Goal: Transaction & Acquisition: Purchase product/service

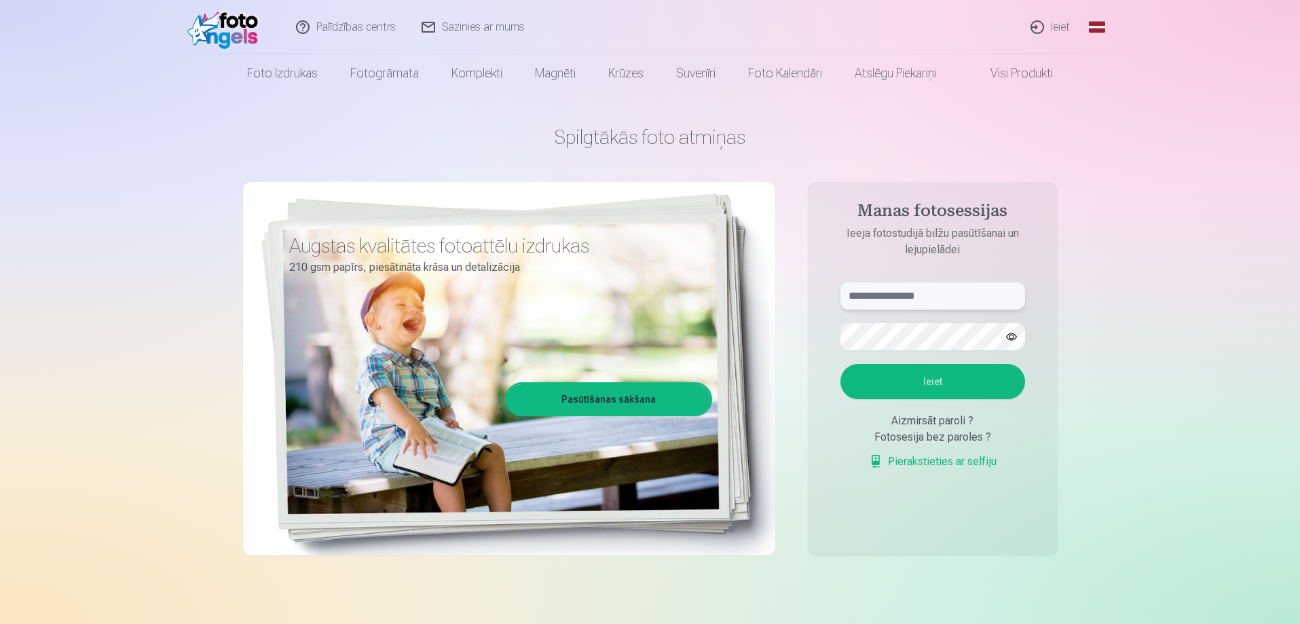
click at [878, 284] on input "text" at bounding box center [932, 295] width 185 height 27
type input "**********"
click at [921, 371] on button "Ieiet" at bounding box center [932, 381] width 185 height 35
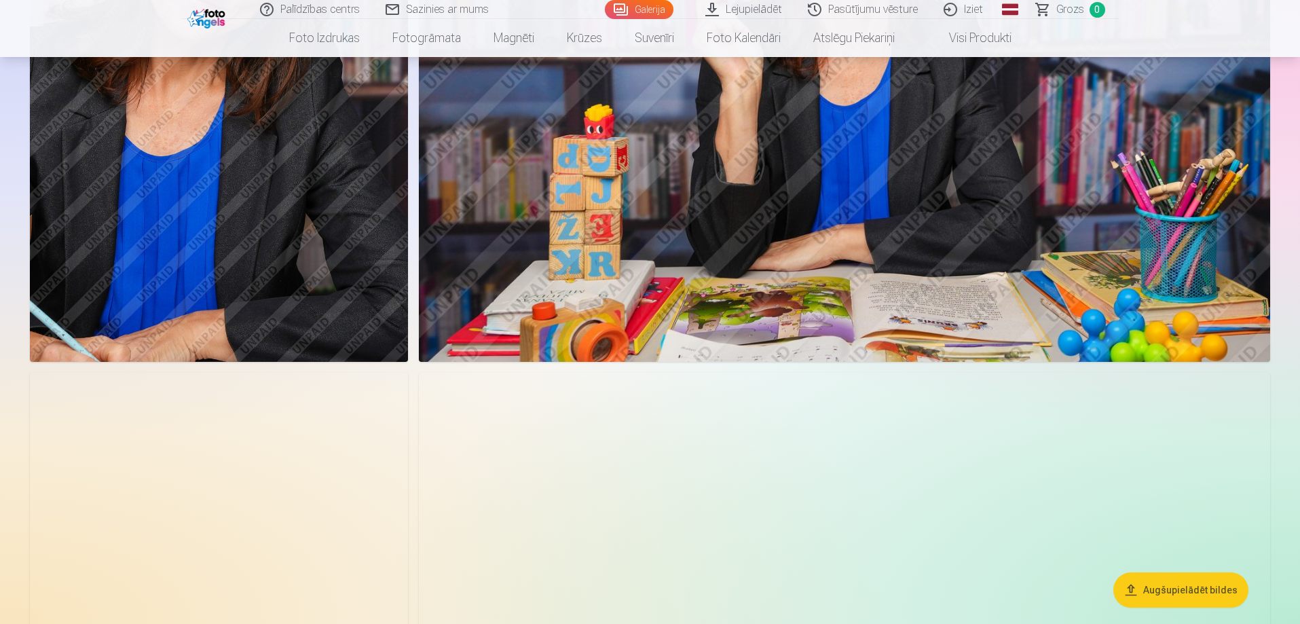
scroll to position [2172, 0]
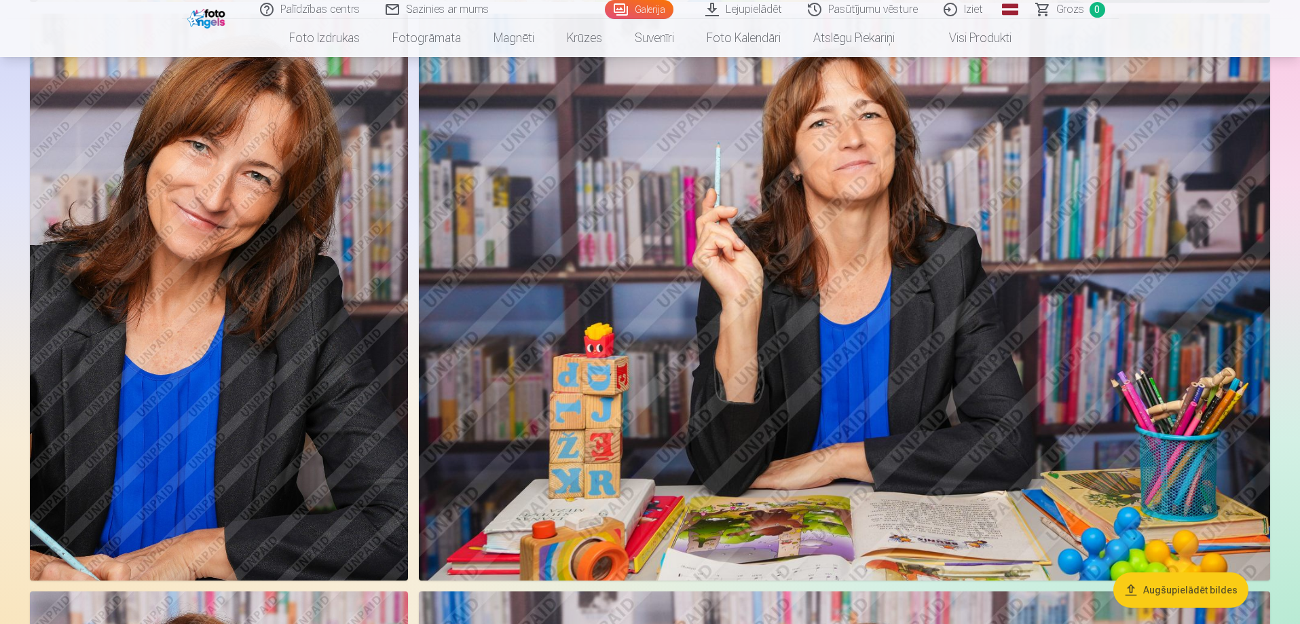
click at [234, 471] on img at bounding box center [219, 297] width 378 height 567
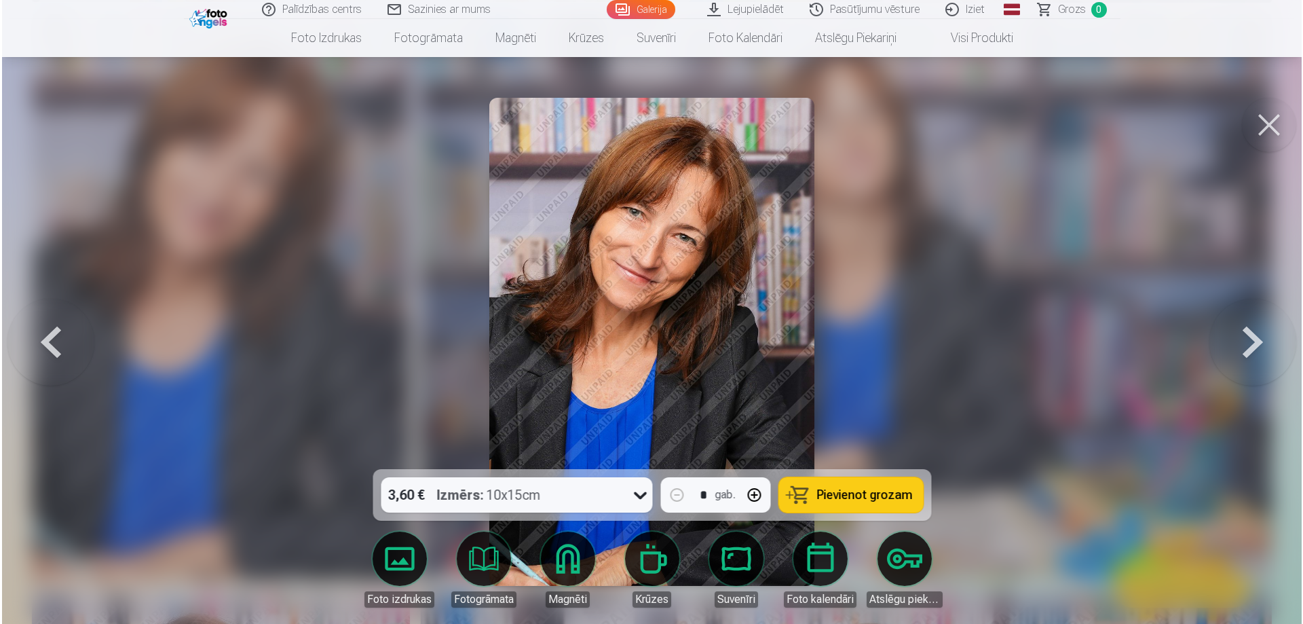
scroll to position [2176, 0]
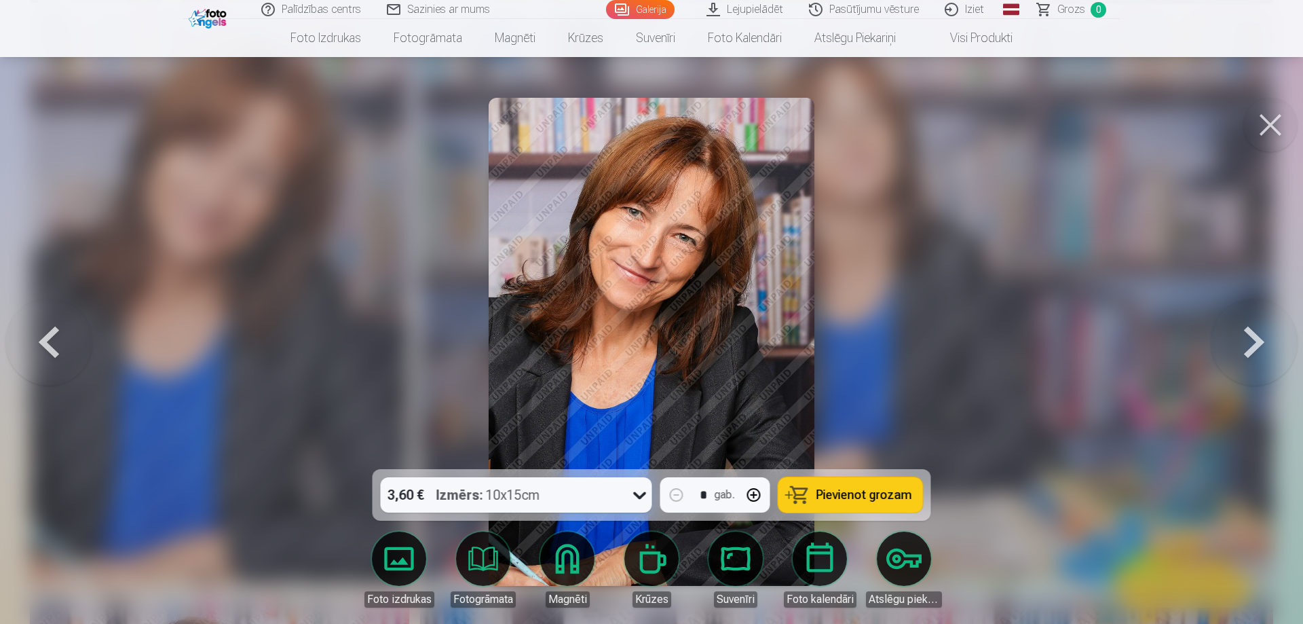
click at [876, 485] on button "Pievienot grozam" at bounding box center [851, 494] width 145 height 35
click at [1260, 339] on button at bounding box center [1254, 341] width 87 height 227
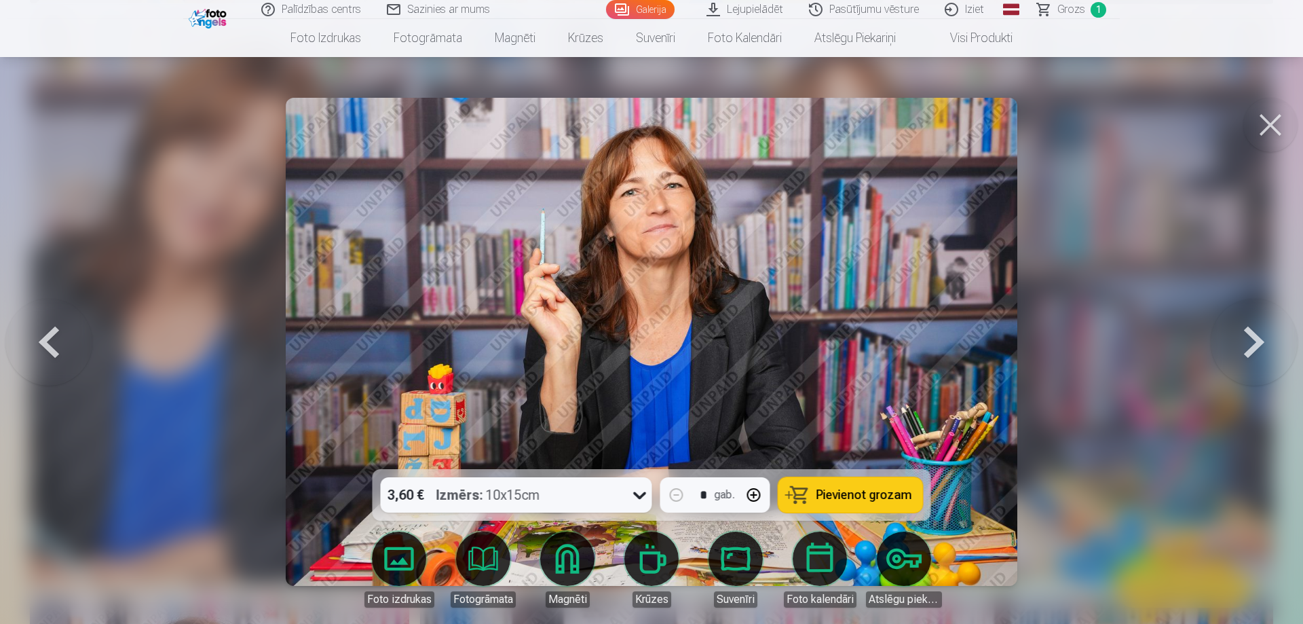
click at [1260, 339] on button at bounding box center [1254, 341] width 87 height 227
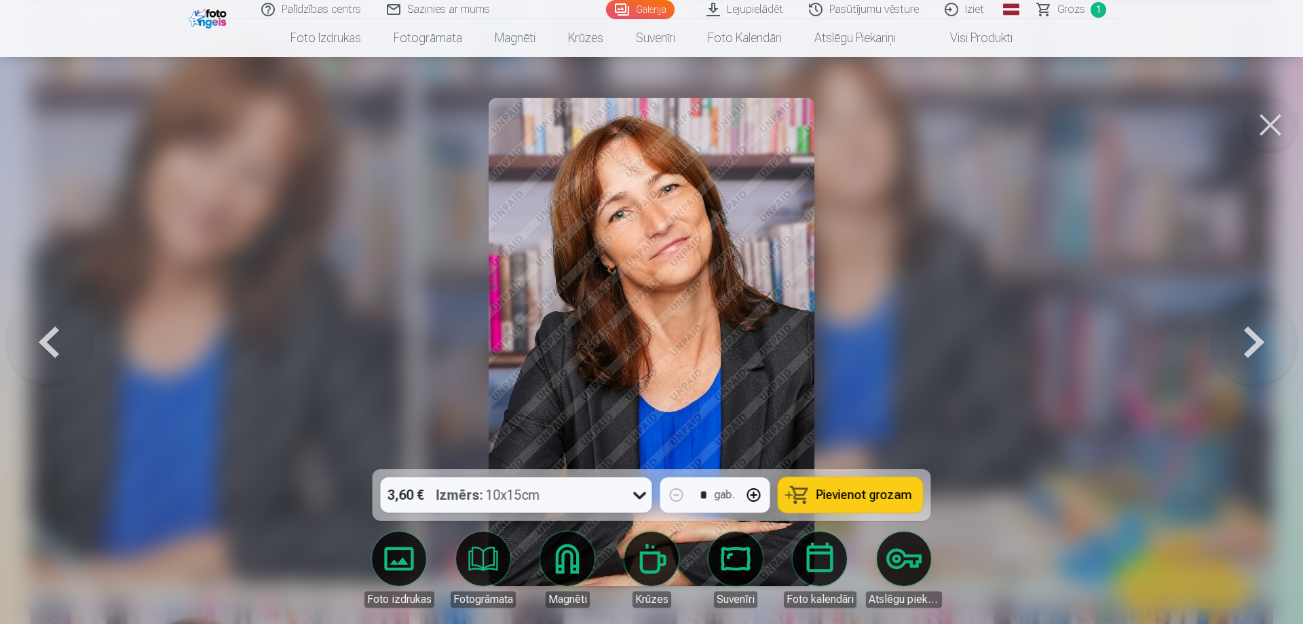
click at [1260, 339] on button at bounding box center [1254, 341] width 87 height 227
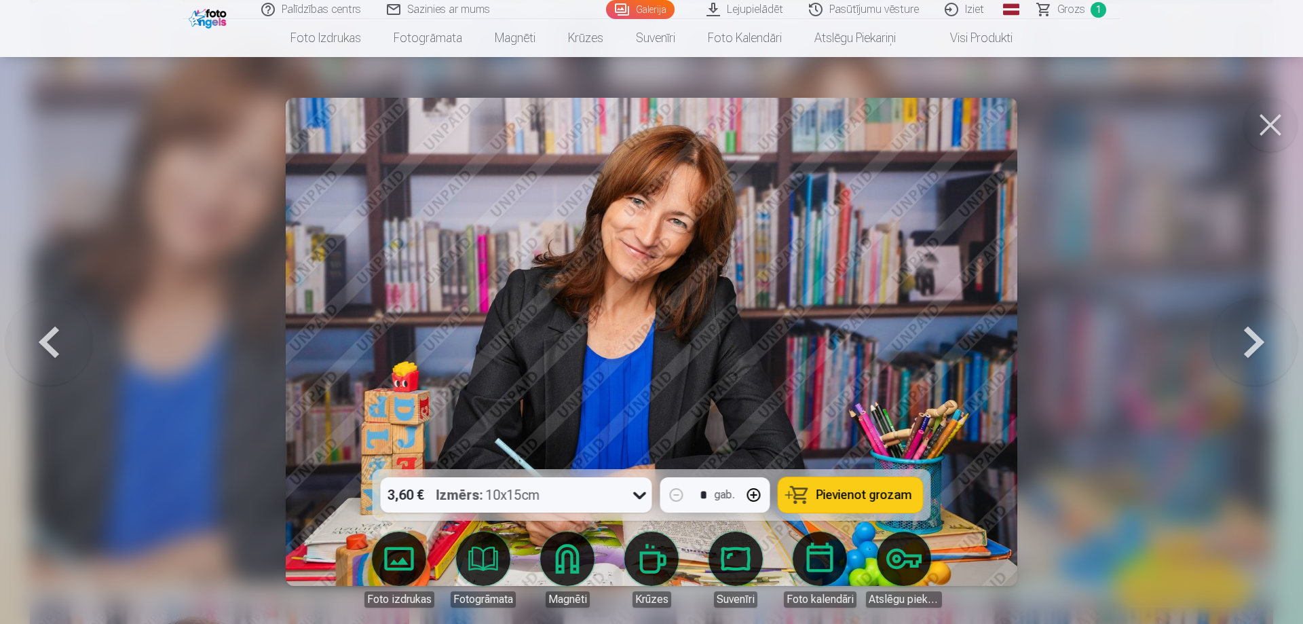
click at [1260, 339] on button at bounding box center [1254, 341] width 87 height 227
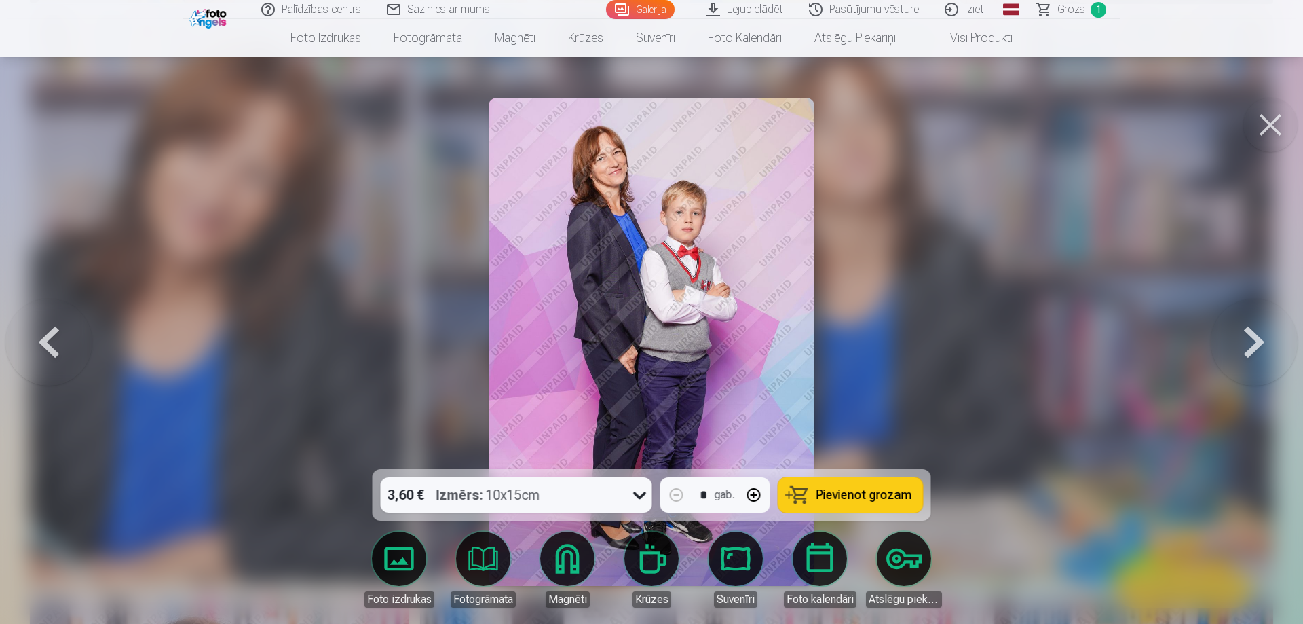
click at [67, 344] on button at bounding box center [48, 341] width 87 height 227
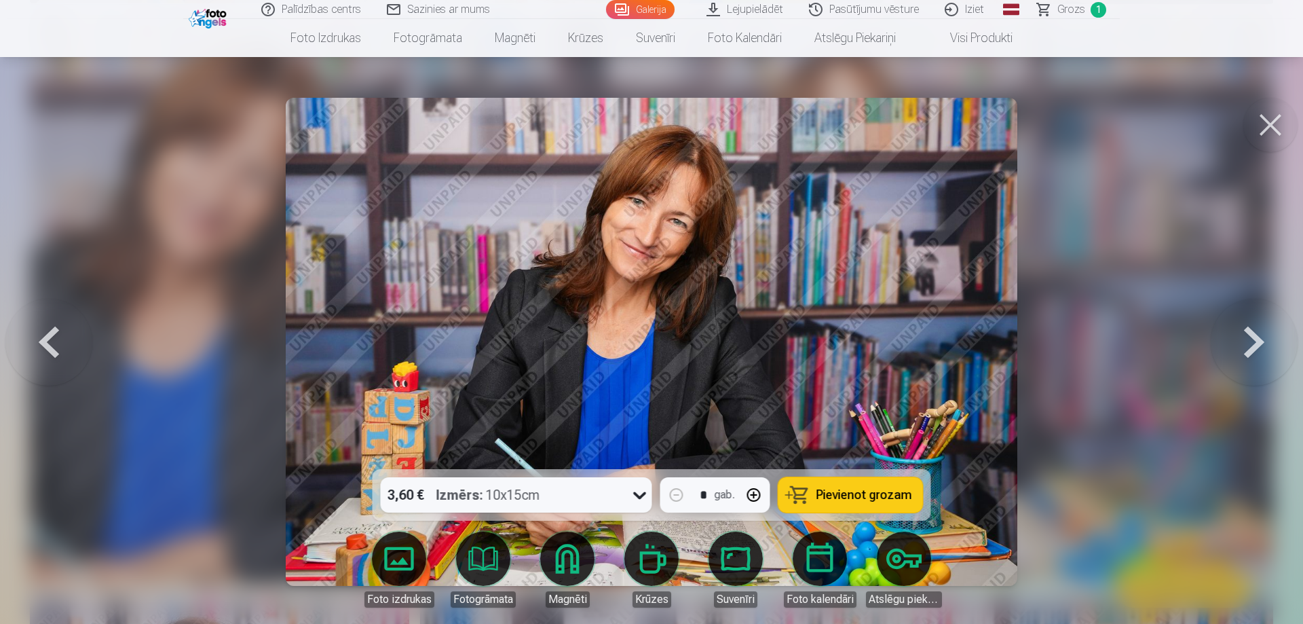
click at [67, 344] on button at bounding box center [48, 341] width 87 height 227
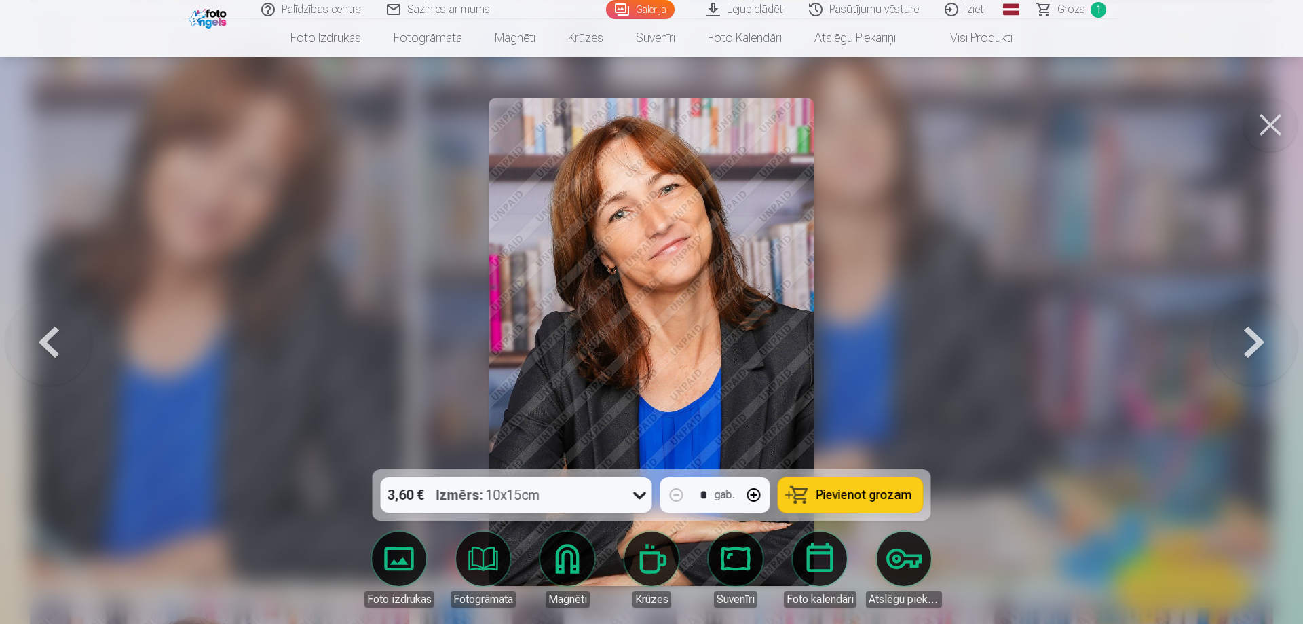
click at [67, 344] on button at bounding box center [48, 341] width 87 height 227
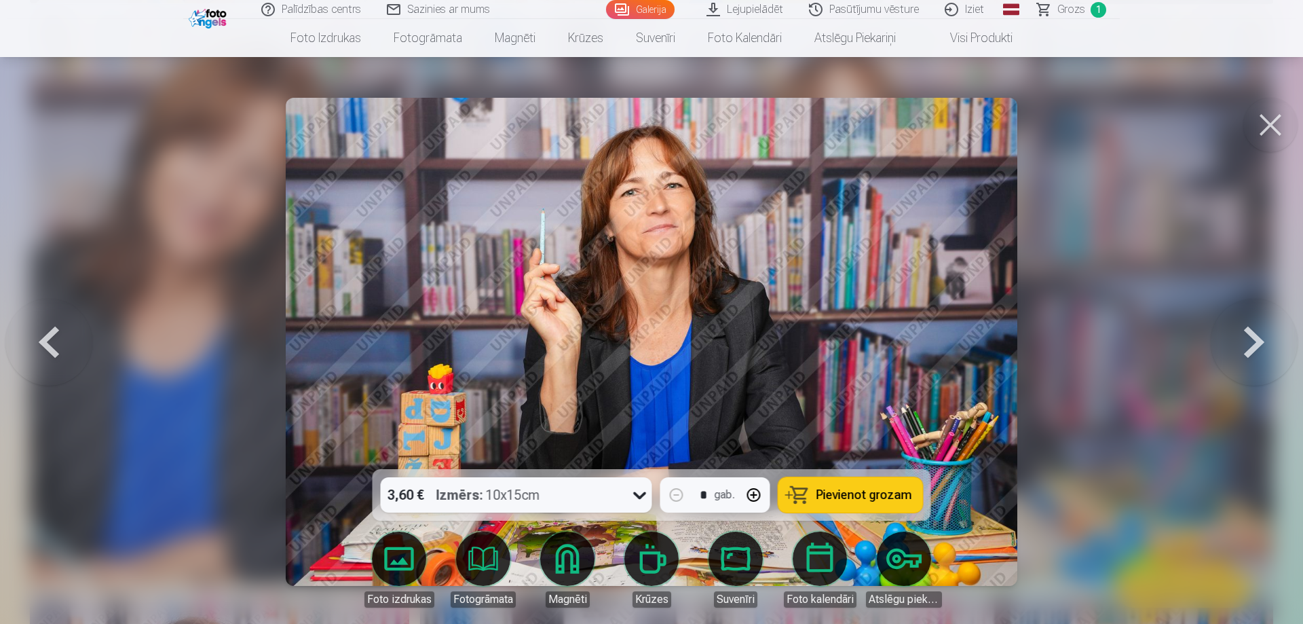
click at [67, 344] on button at bounding box center [48, 341] width 87 height 227
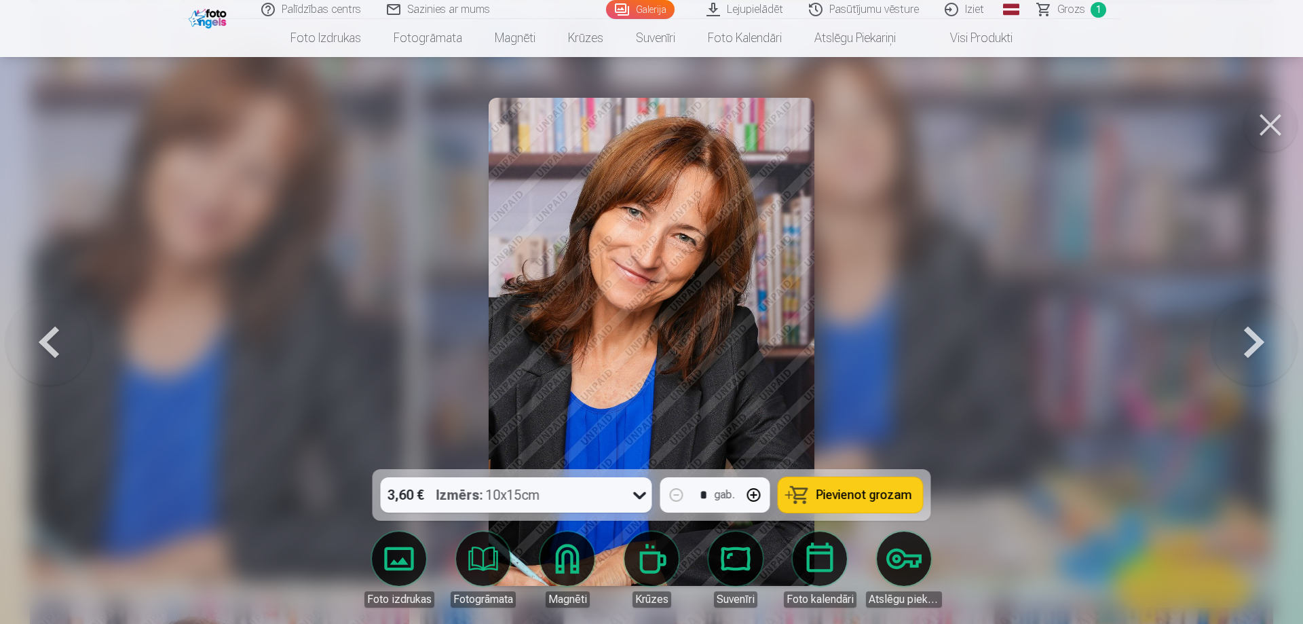
click at [67, 344] on button at bounding box center [48, 341] width 87 height 227
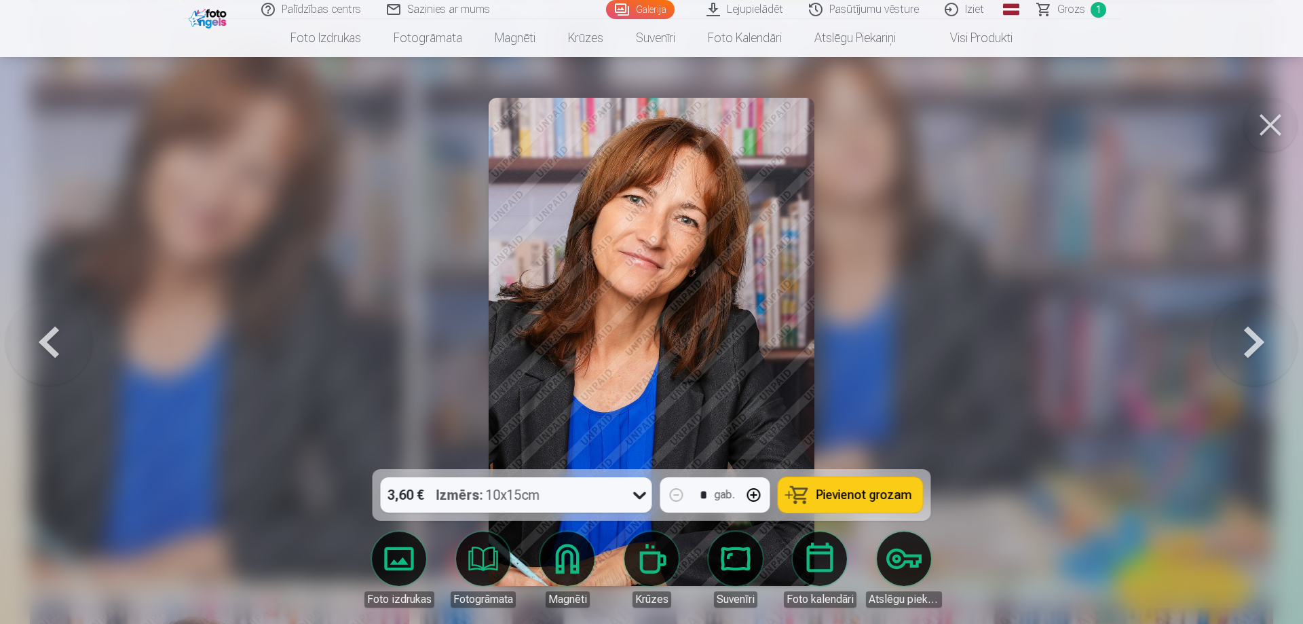
click at [73, 349] on button at bounding box center [48, 341] width 87 height 227
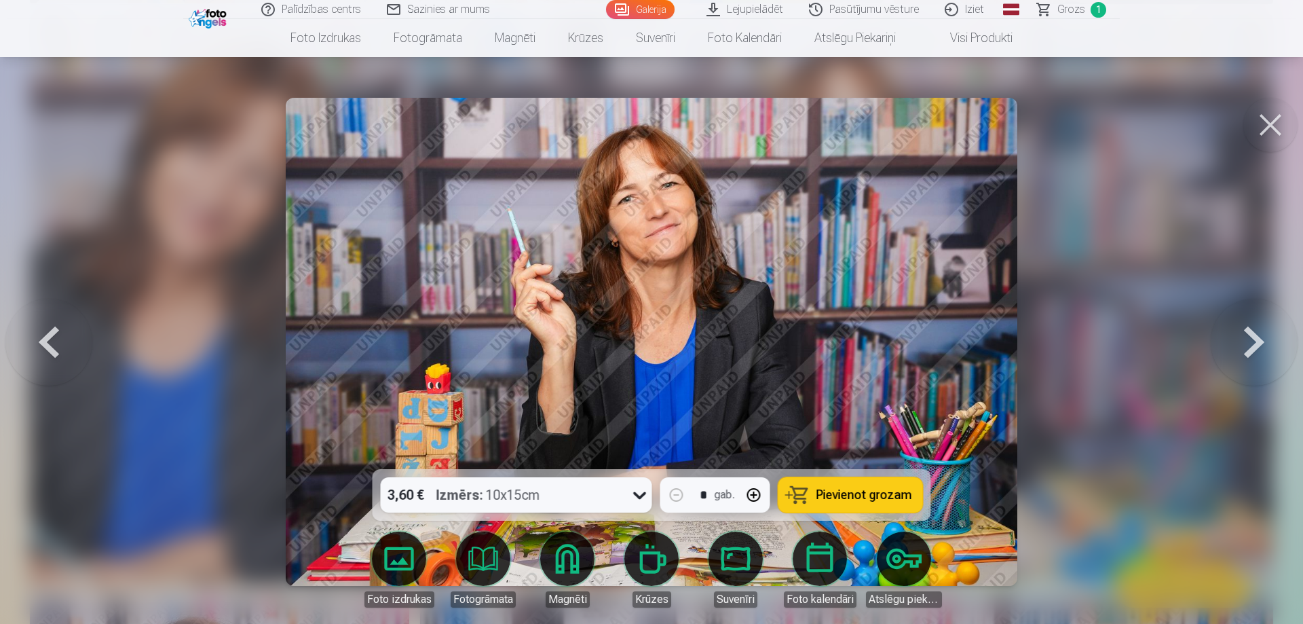
click at [73, 349] on button at bounding box center [48, 341] width 87 height 227
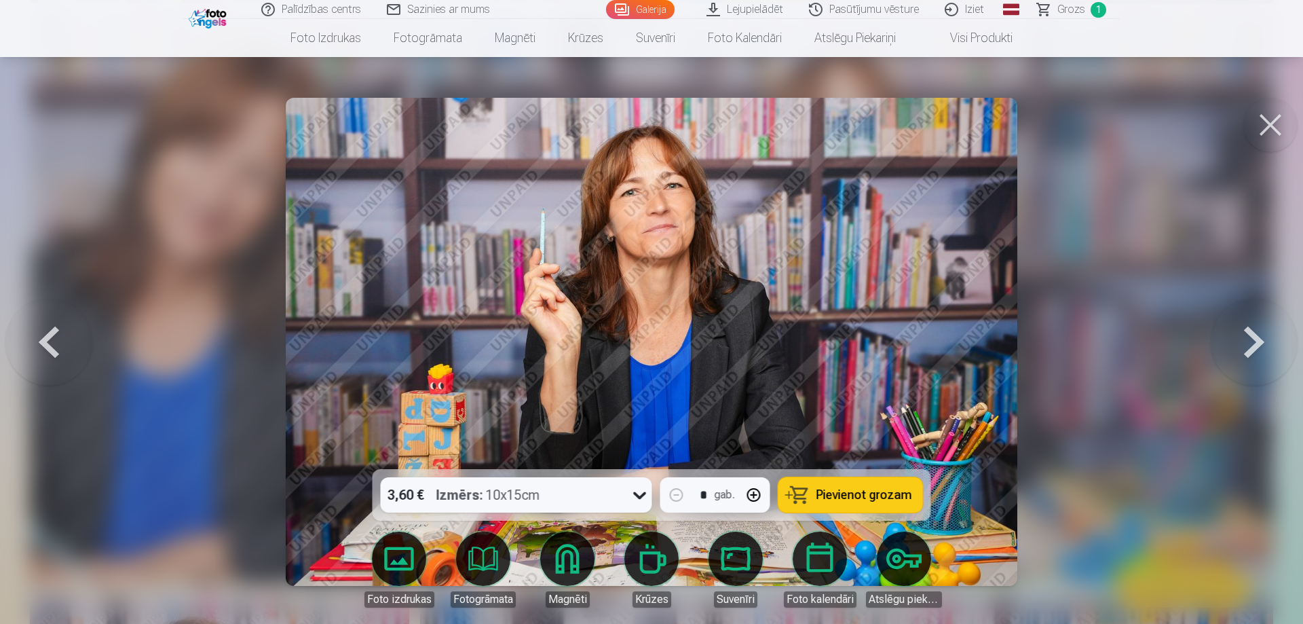
click at [73, 349] on button at bounding box center [48, 341] width 87 height 227
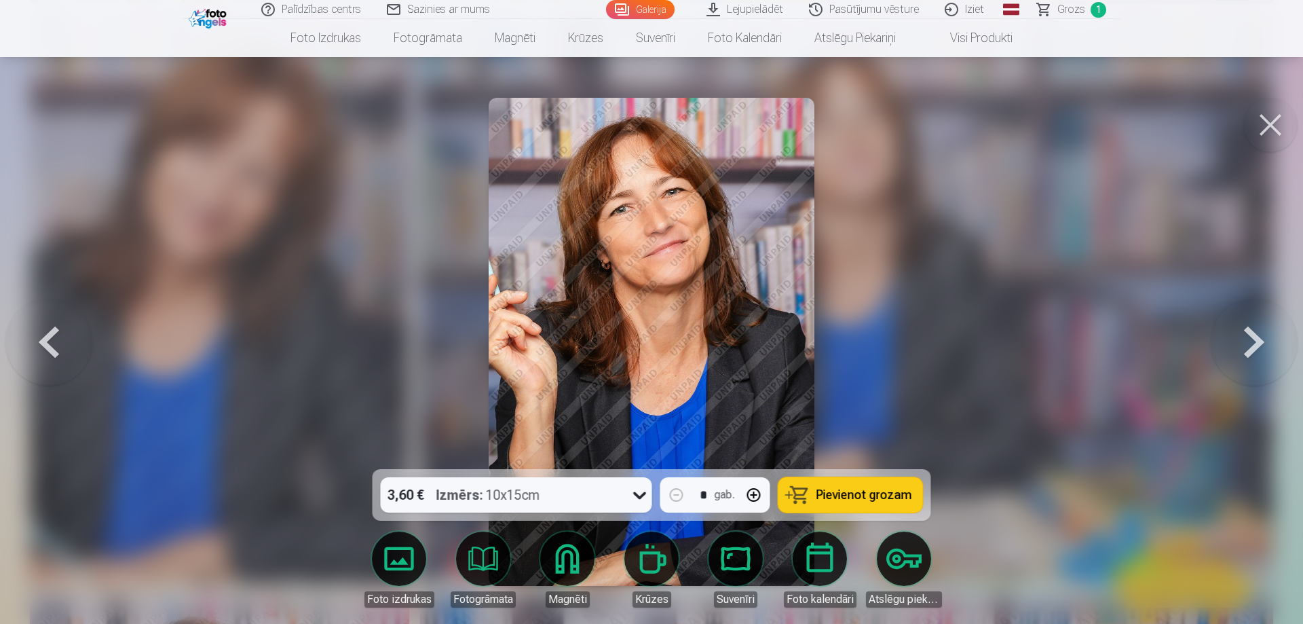
click at [1264, 324] on button at bounding box center [1254, 341] width 87 height 227
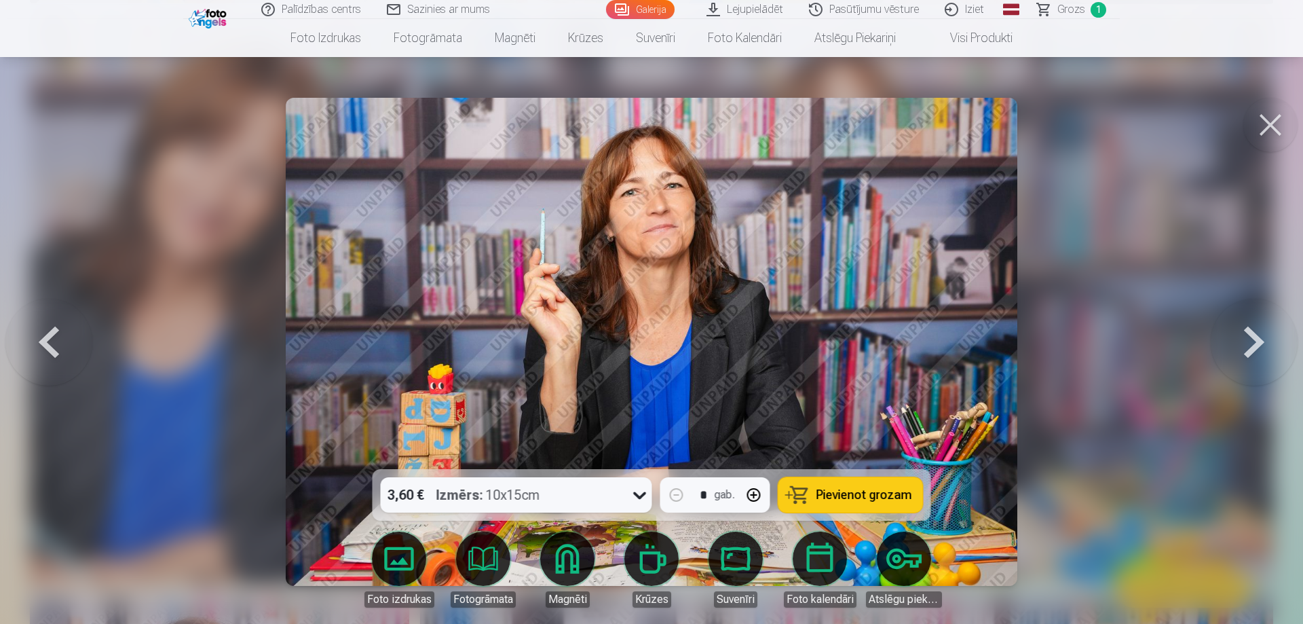
click at [1263, 335] on button at bounding box center [1254, 341] width 87 height 227
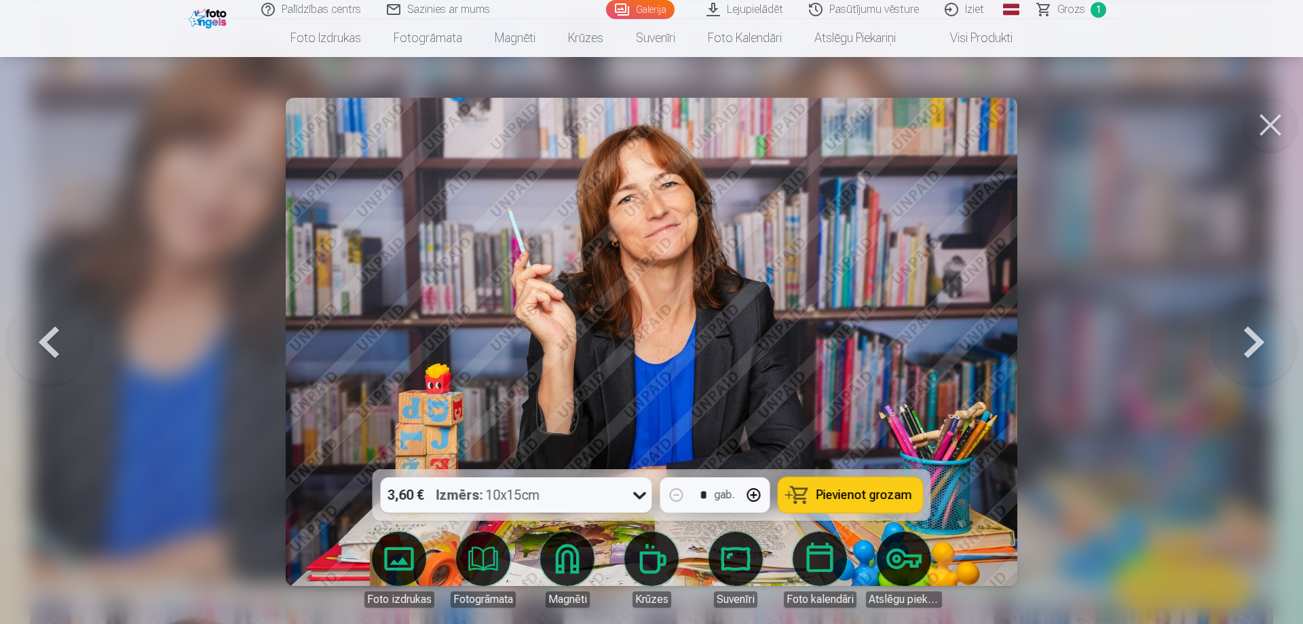
click at [1236, 346] on button at bounding box center [1254, 341] width 87 height 227
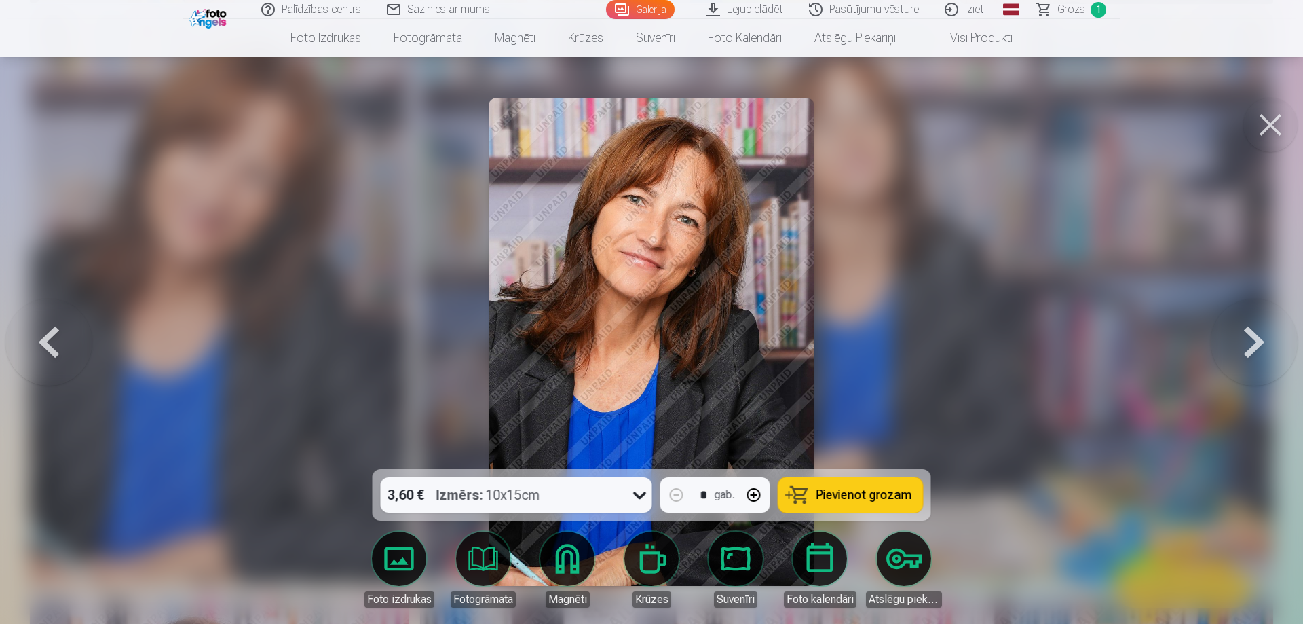
click at [1236, 346] on button at bounding box center [1254, 341] width 87 height 227
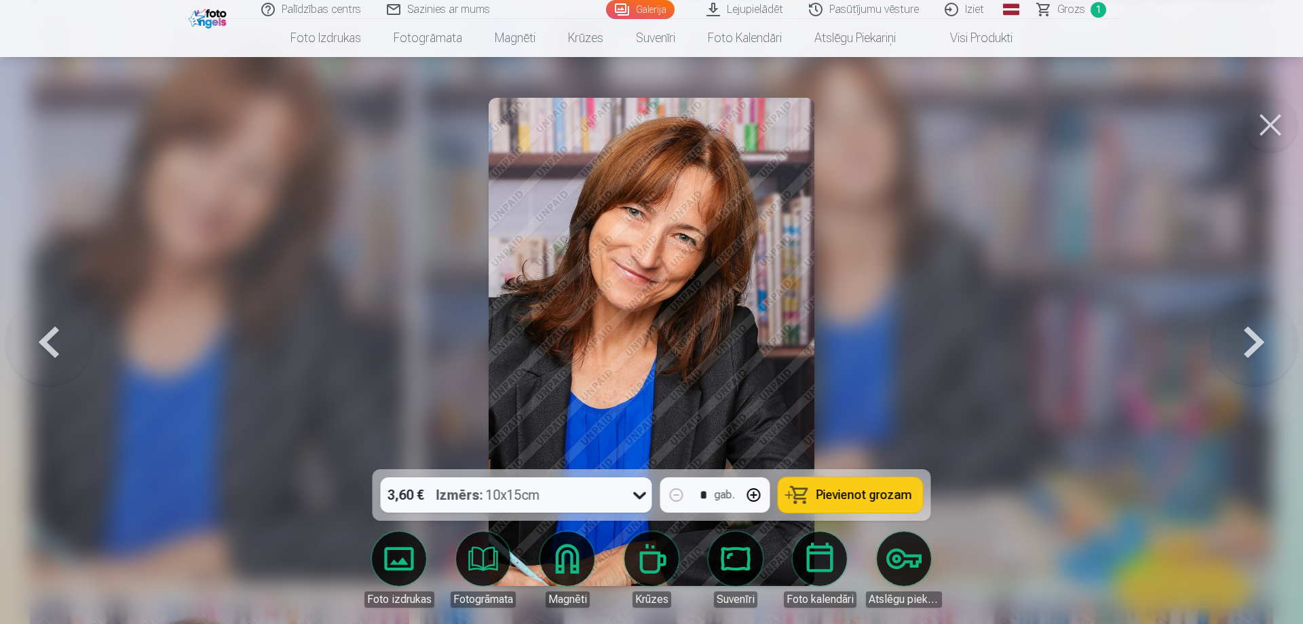
click at [69, 342] on button at bounding box center [48, 341] width 87 height 227
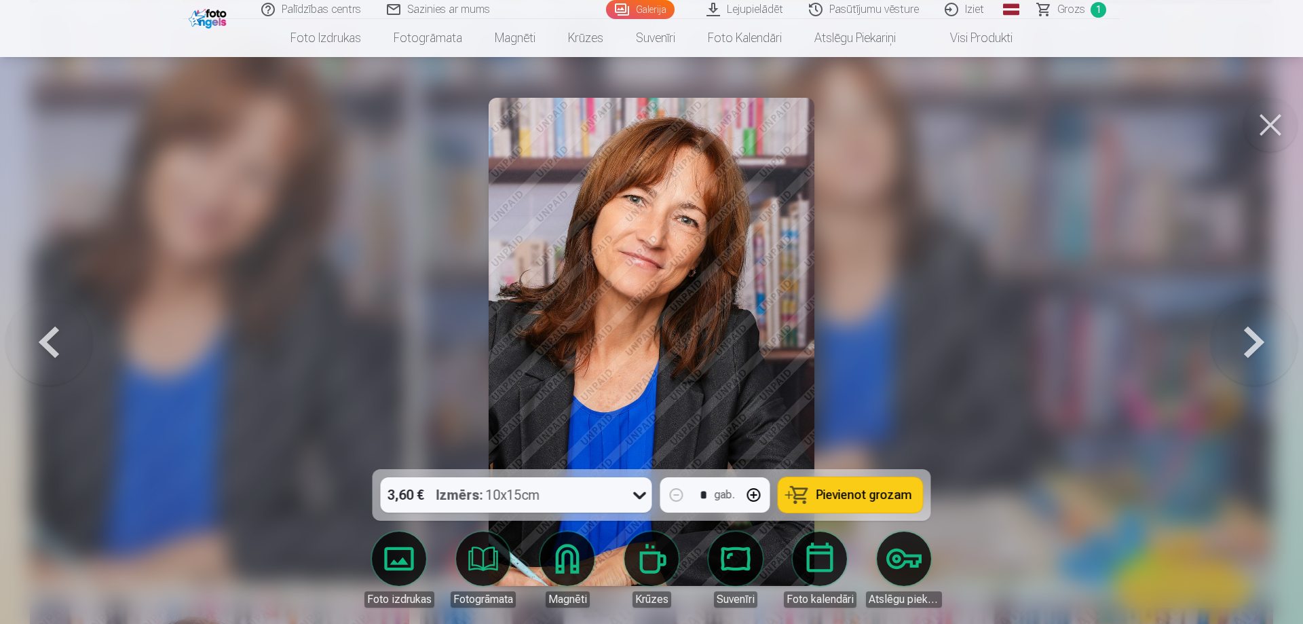
click at [1246, 352] on button at bounding box center [1254, 341] width 87 height 227
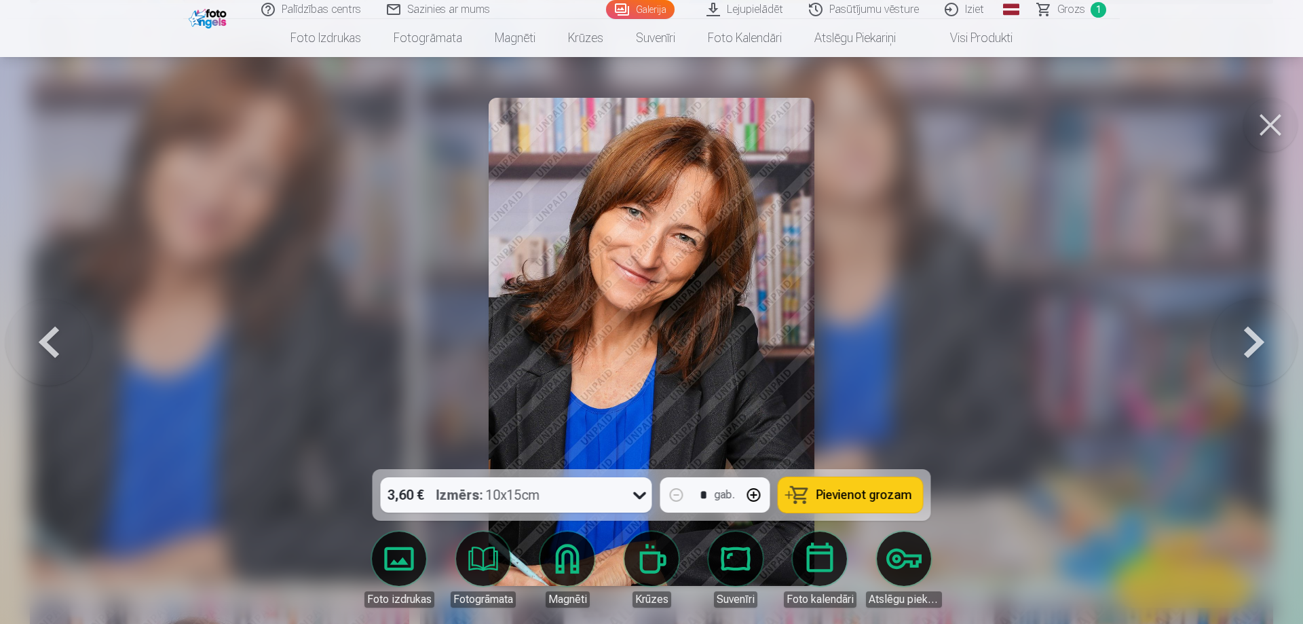
click at [1103, 14] on span "1" at bounding box center [1099, 10] width 16 height 16
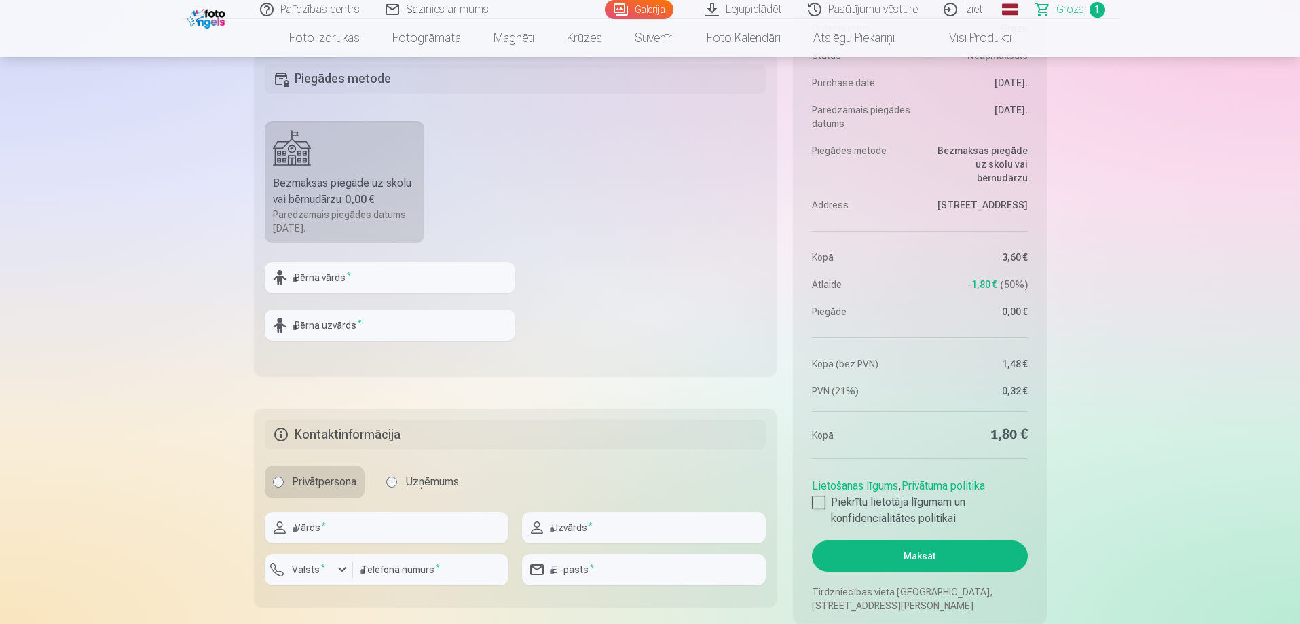
scroll to position [272, 0]
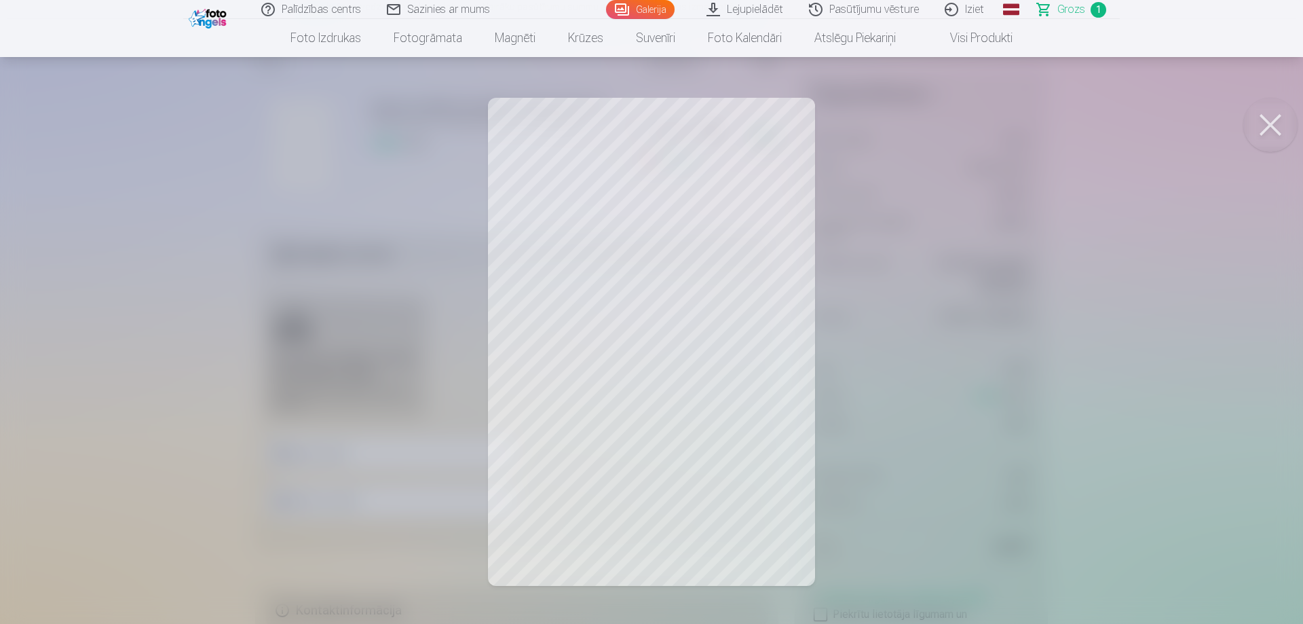
click at [1141, 272] on div at bounding box center [651, 312] width 1303 height 624
click at [1270, 124] on button at bounding box center [1271, 125] width 54 height 54
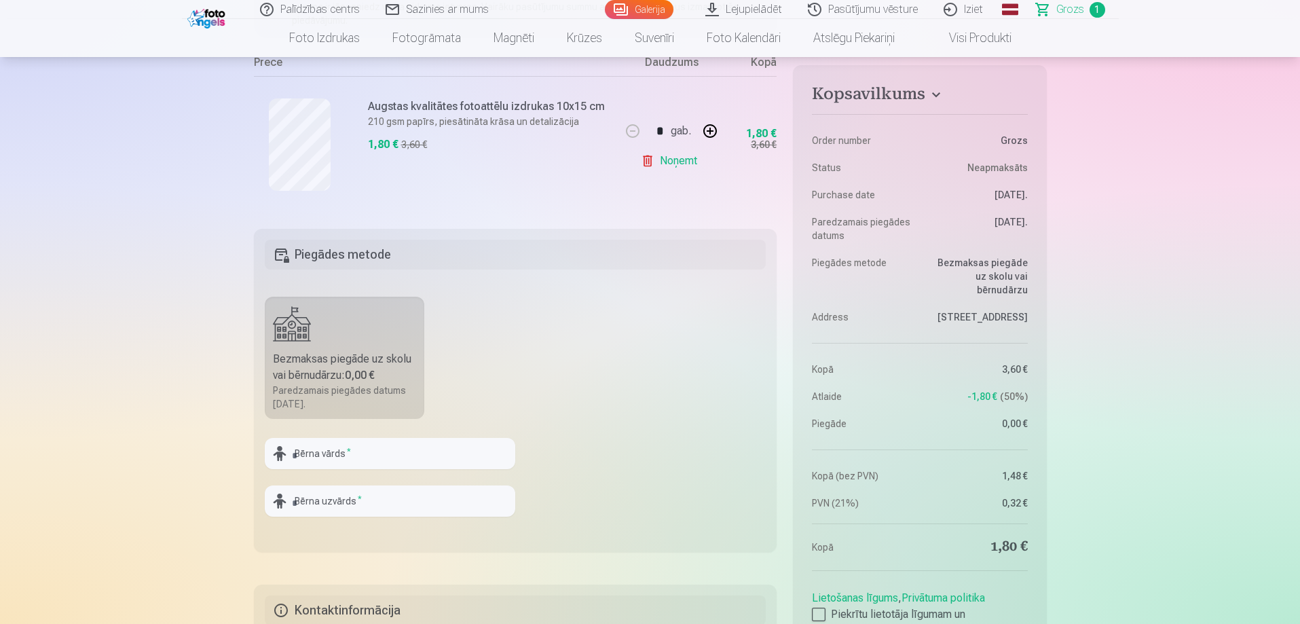
scroll to position [0, 0]
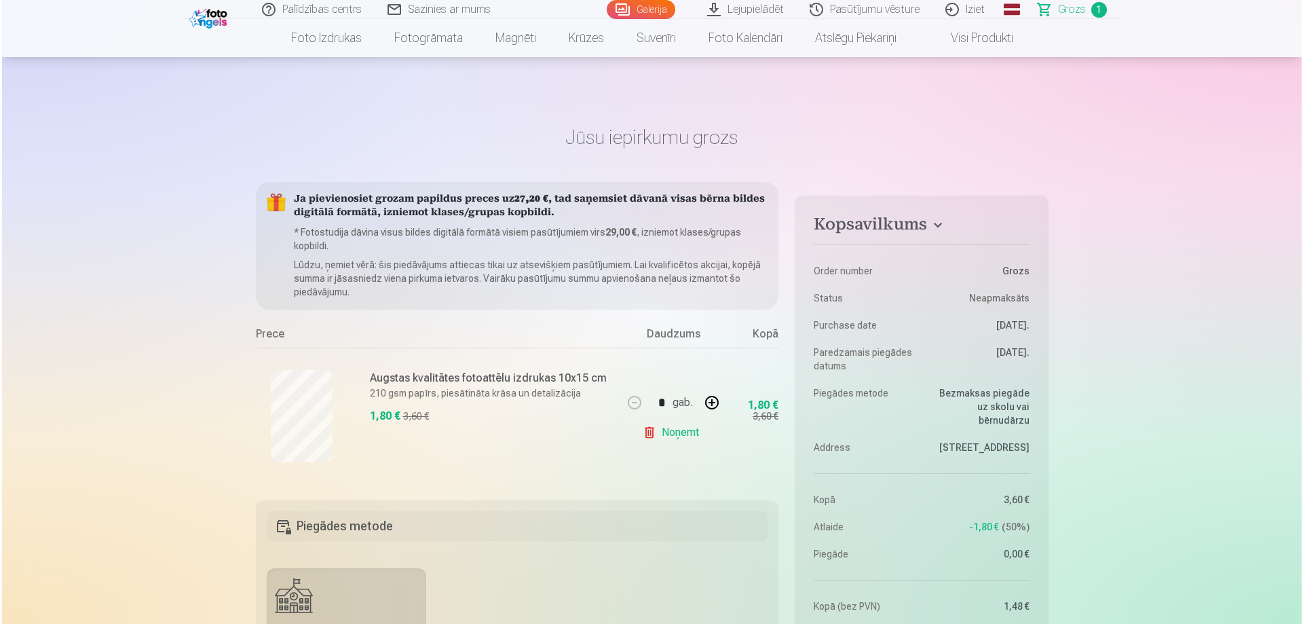
scroll to position [2176, 0]
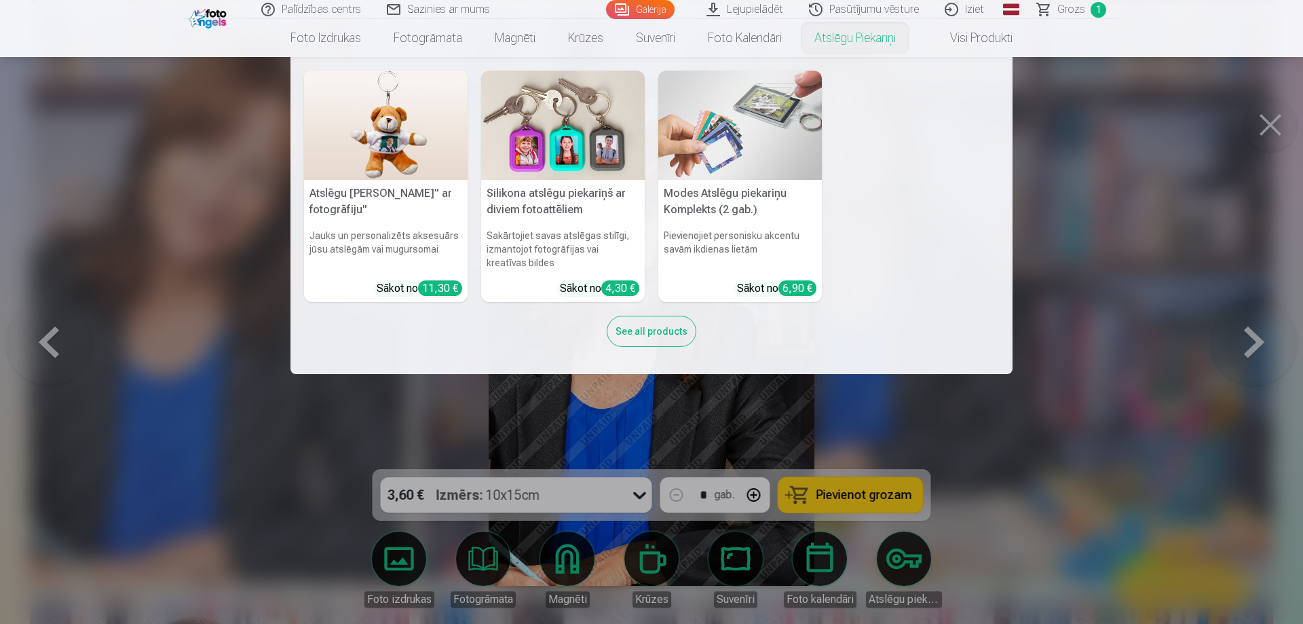
click at [1225, 276] on nav "Atslēgu piekariņš Lācītis" ar fotogrāfiju" Jauks un personalizēts aksesuārs jūs…" at bounding box center [651, 215] width 1303 height 317
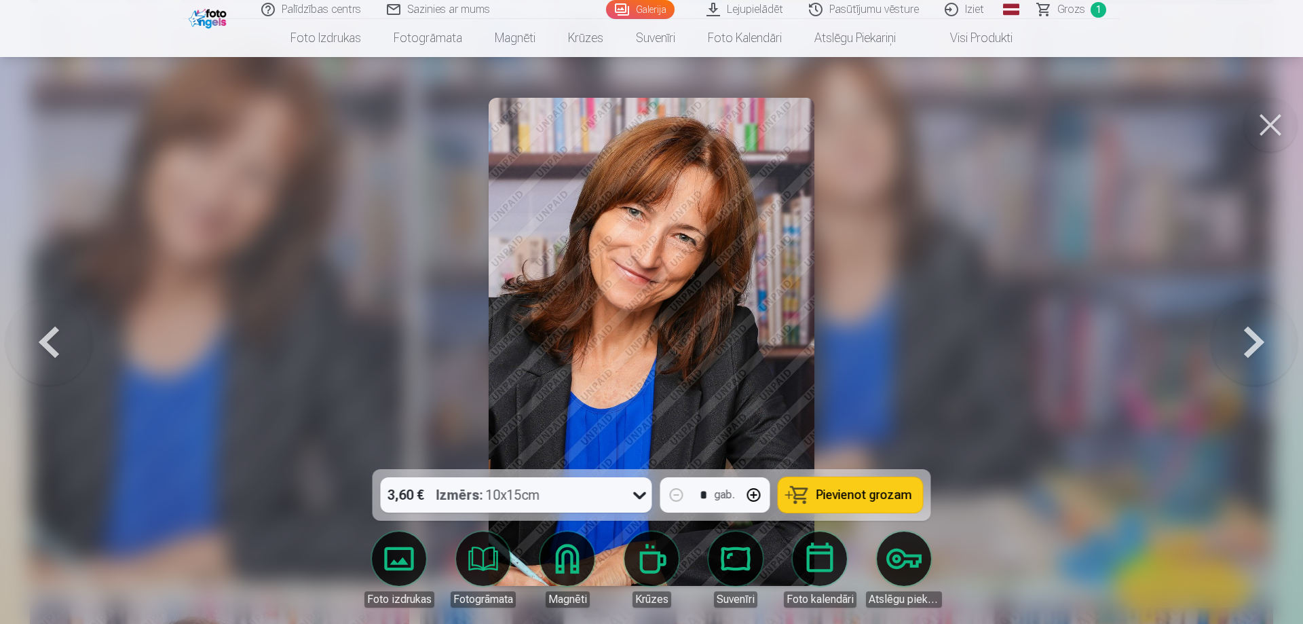
click at [1252, 342] on button at bounding box center [1254, 341] width 87 height 227
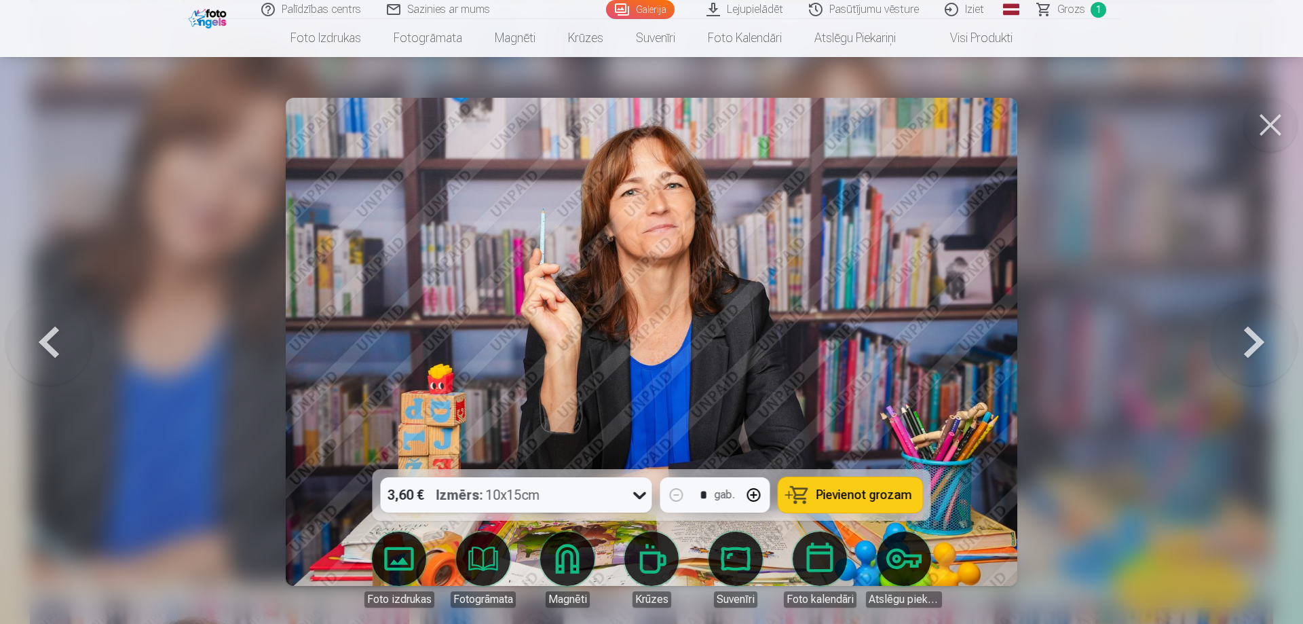
click at [1252, 342] on button at bounding box center [1254, 341] width 87 height 227
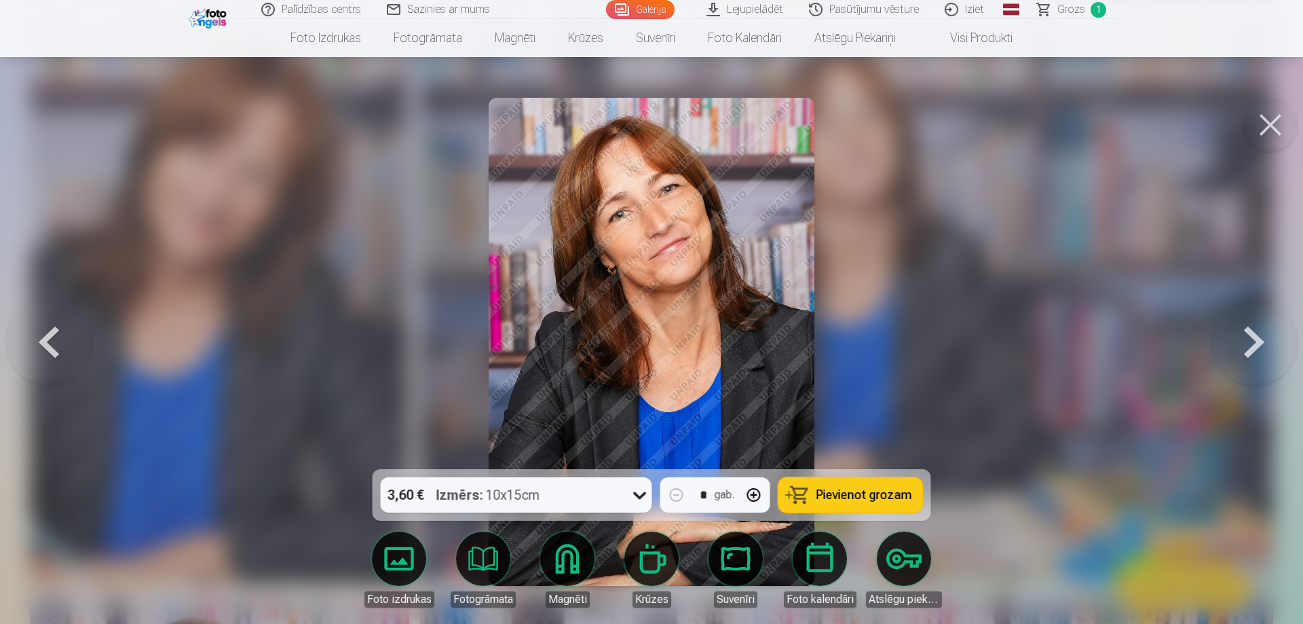
click at [1191, 320] on div at bounding box center [651, 312] width 1303 height 624
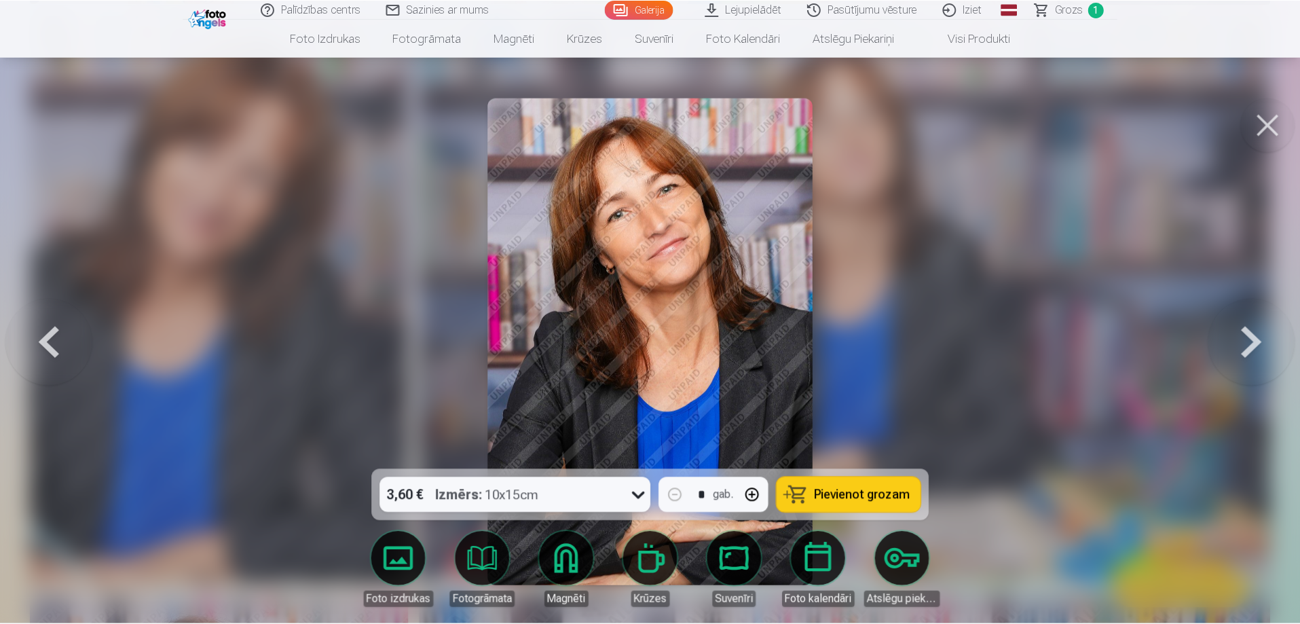
scroll to position [2172, 0]
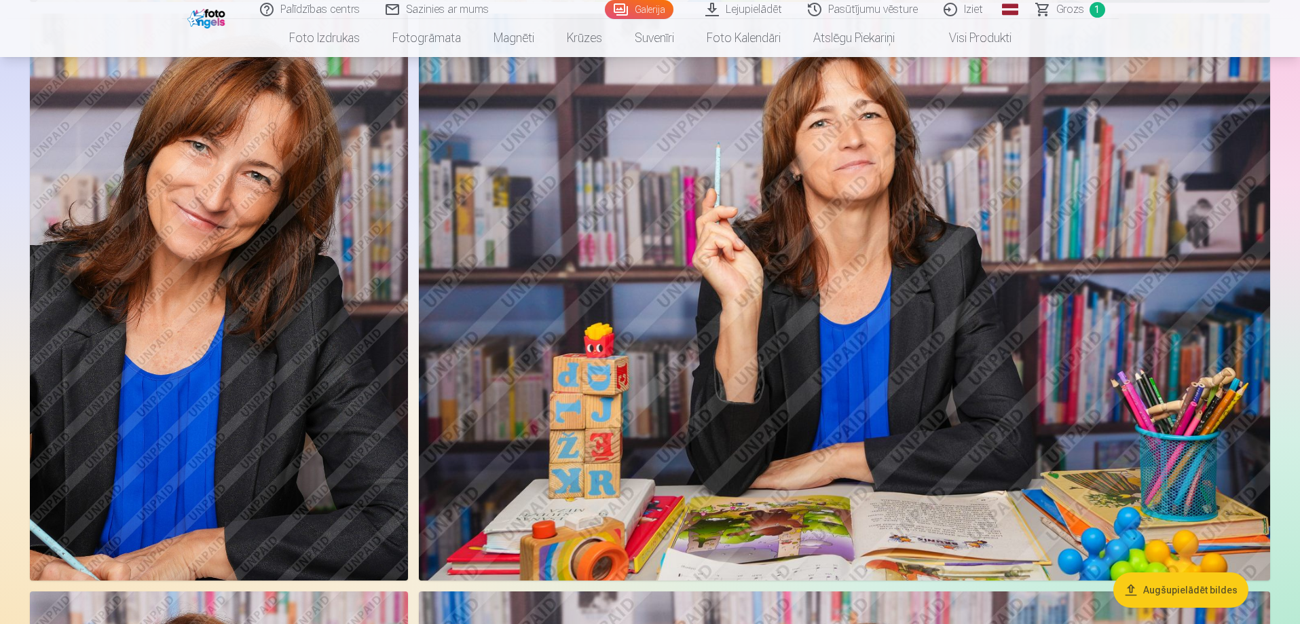
click at [1191, 320] on img at bounding box center [844, 297] width 851 height 567
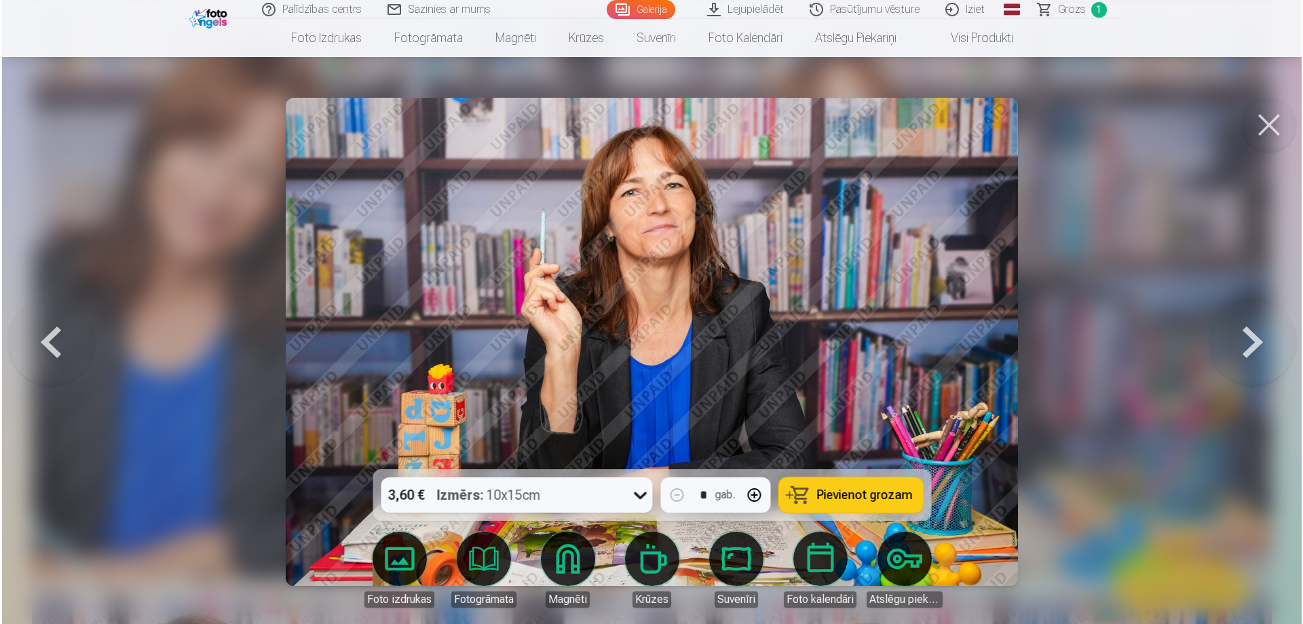
scroll to position [2176, 0]
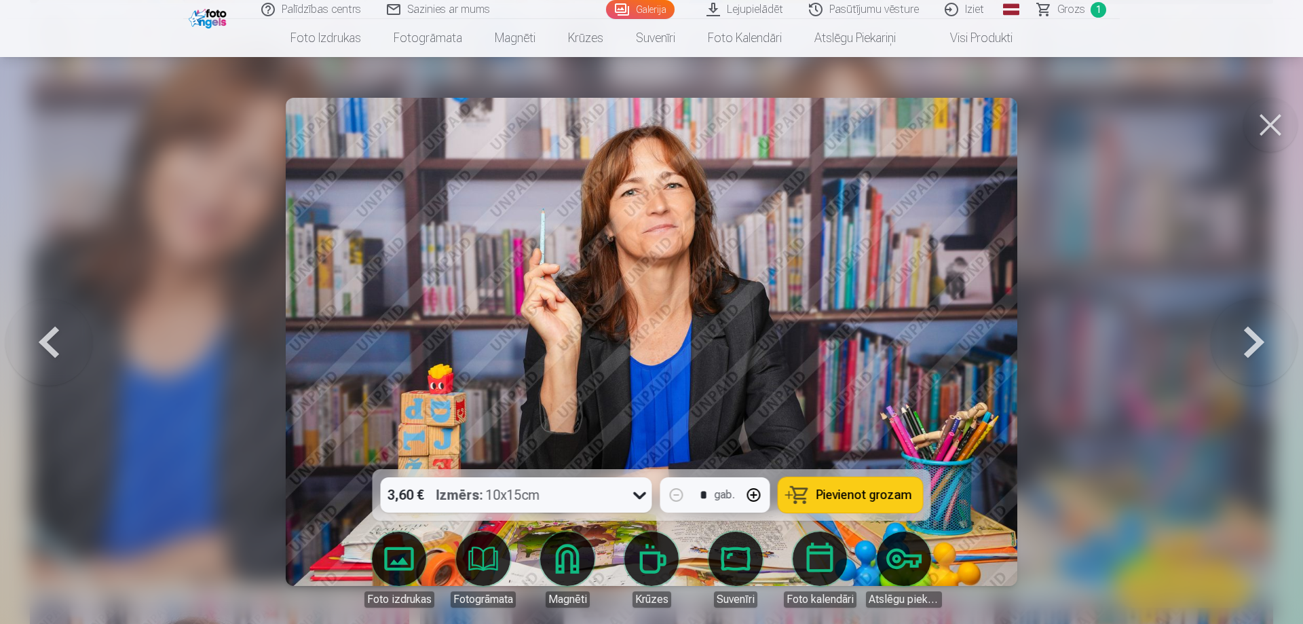
click at [706, 371] on img at bounding box center [652, 342] width 732 height 488
click at [1230, 329] on button at bounding box center [1254, 341] width 87 height 227
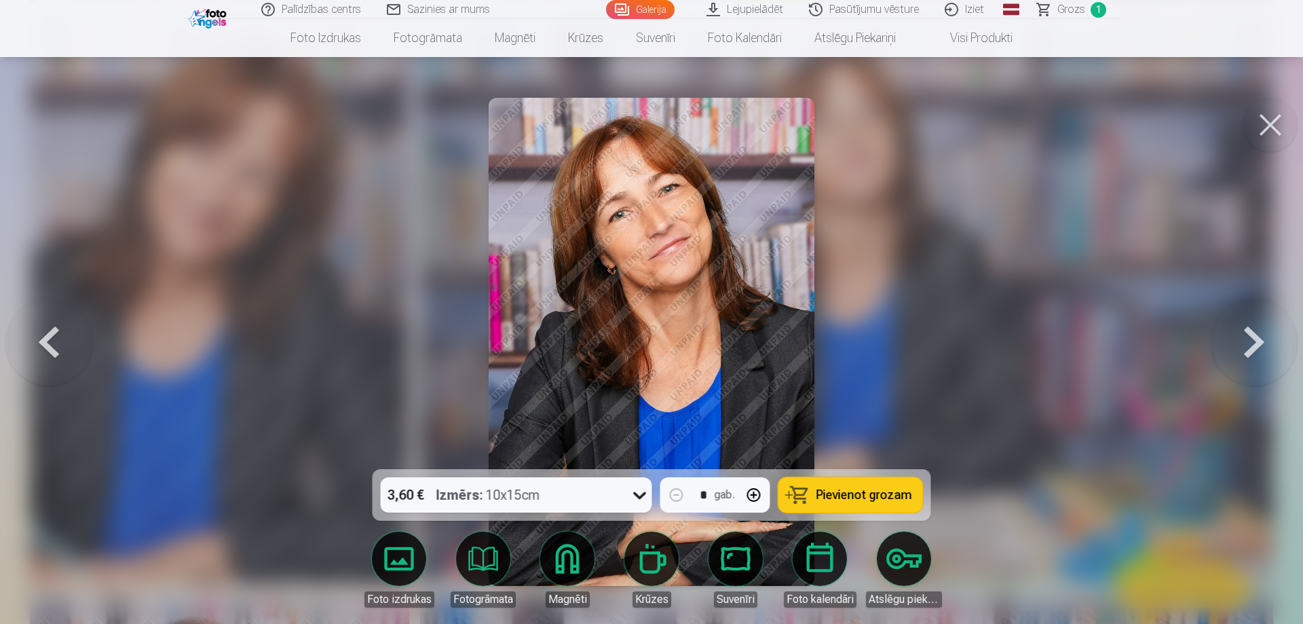
click at [1230, 329] on button at bounding box center [1254, 341] width 87 height 227
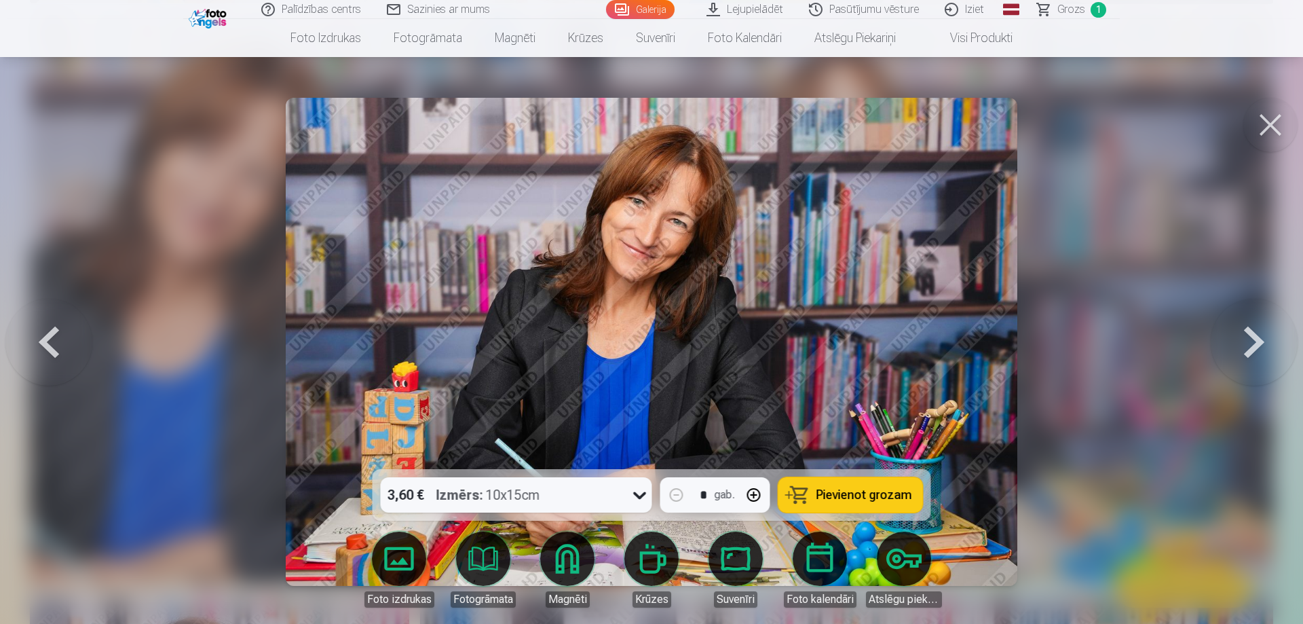
click at [1230, 329] on button at bounding box center [1254, 341] width 87 height 227
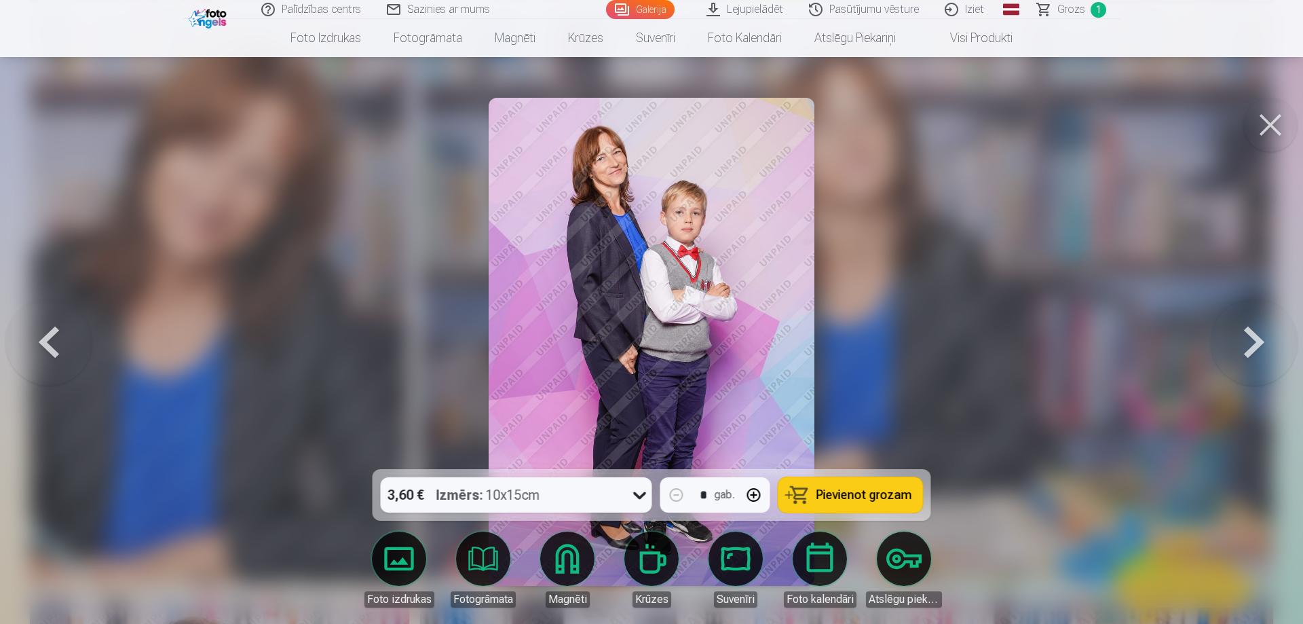
click at [1230, 329] on button at bounding box center [1254, 341] width 87 height 227
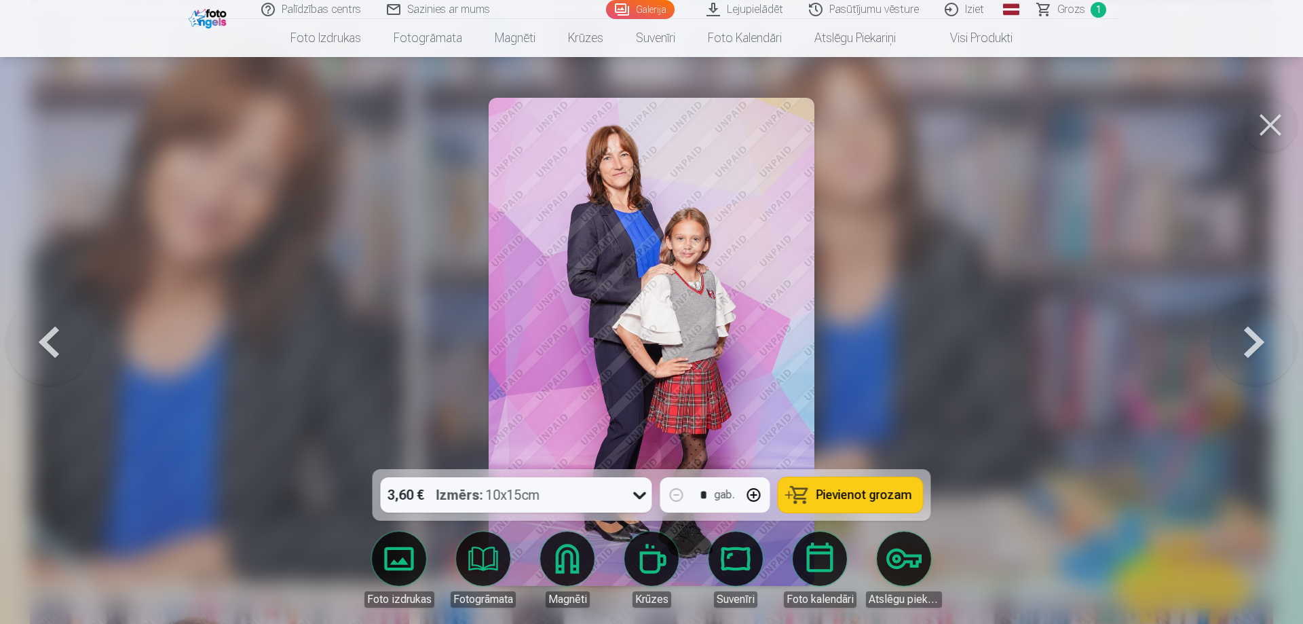
click at [1230, 329] on button at bounding box center [1254, 341] width 87 height 227
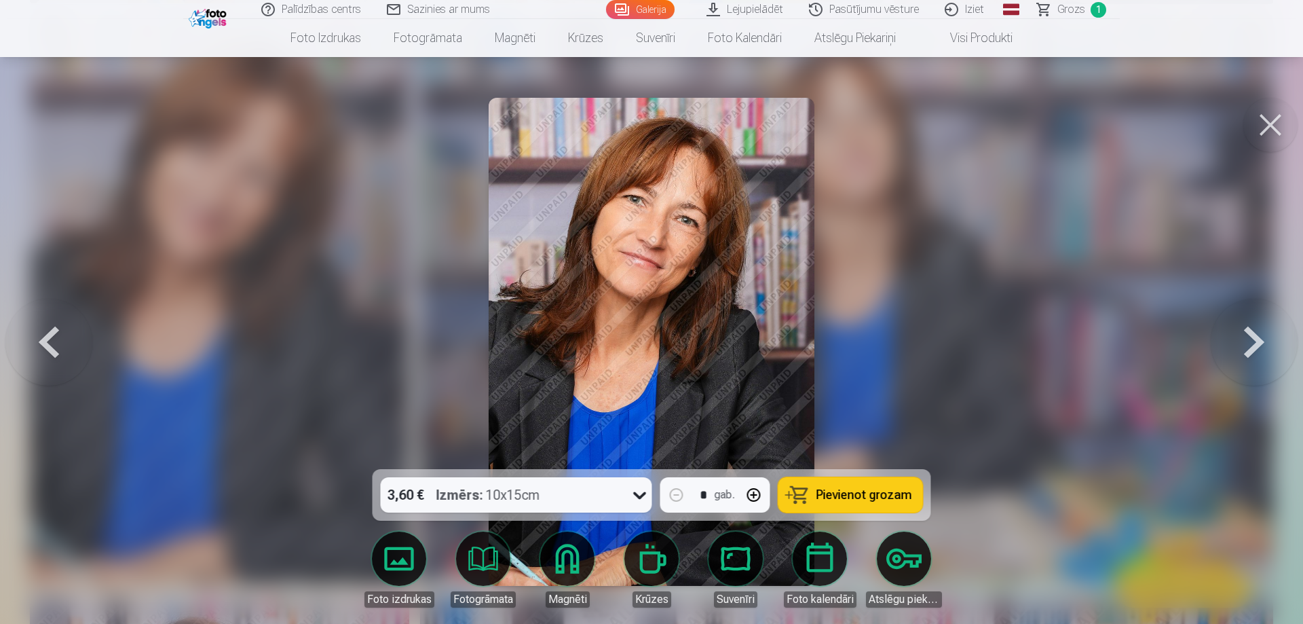
click at [1230, 329] on button at bounding box center [1254, 341] width 87 height 227
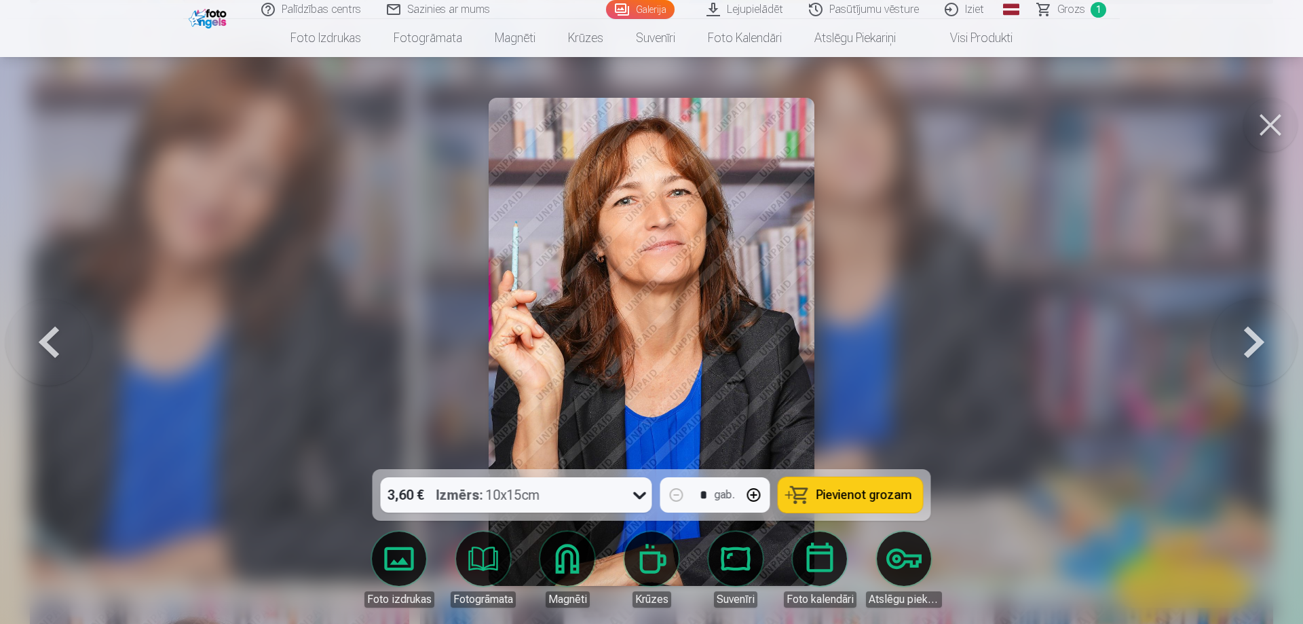
click at [1230, 329] on button at bounding box center [1254, 341] width 87 height 227
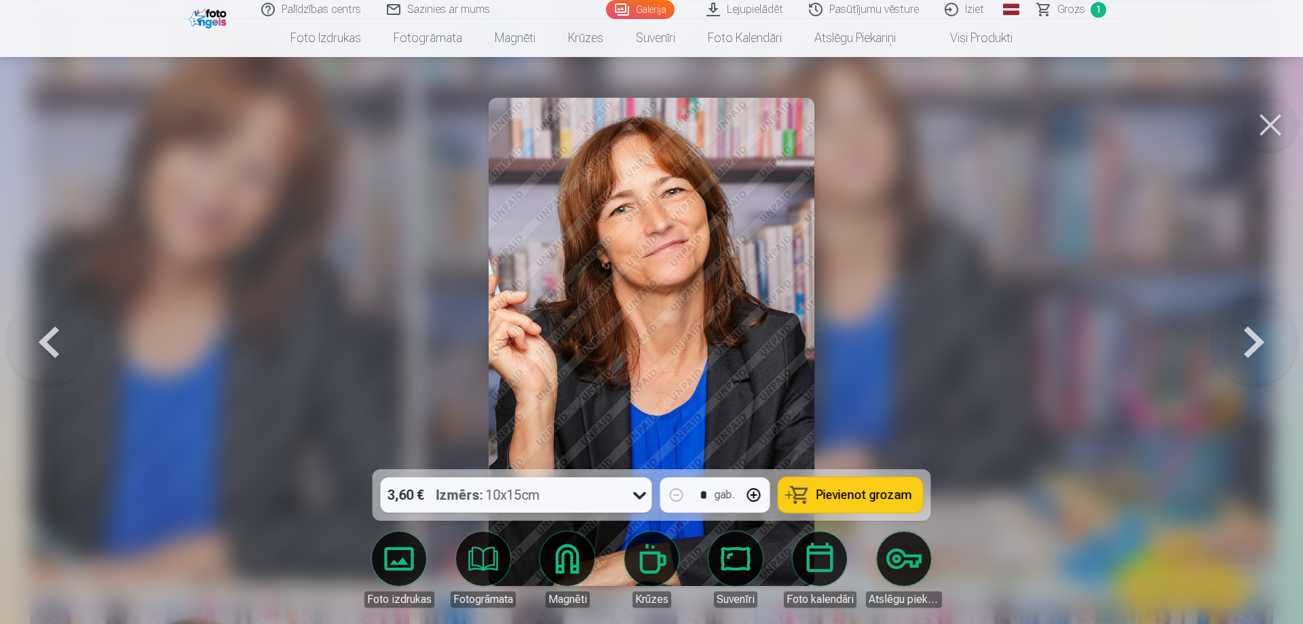
click at [1230, 329] on button at bounding box center [1254, 341] width 87 height 227
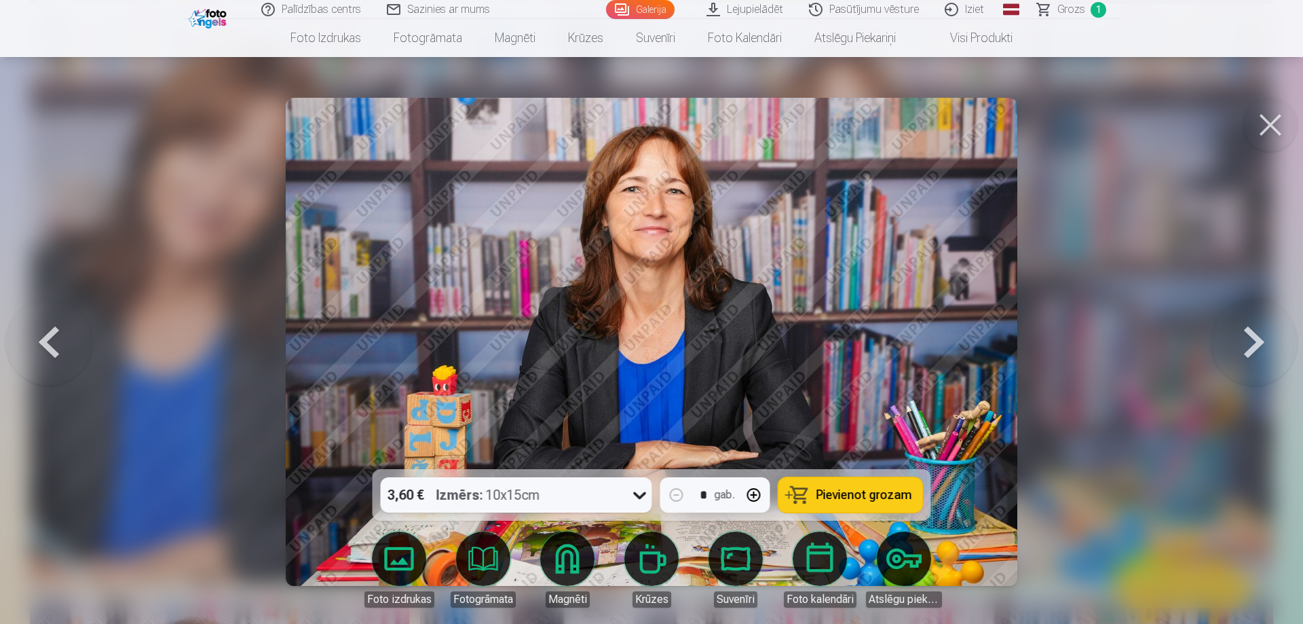
click at [1230, 329] on button at bounding box center [1254, 341] width 87 height 227
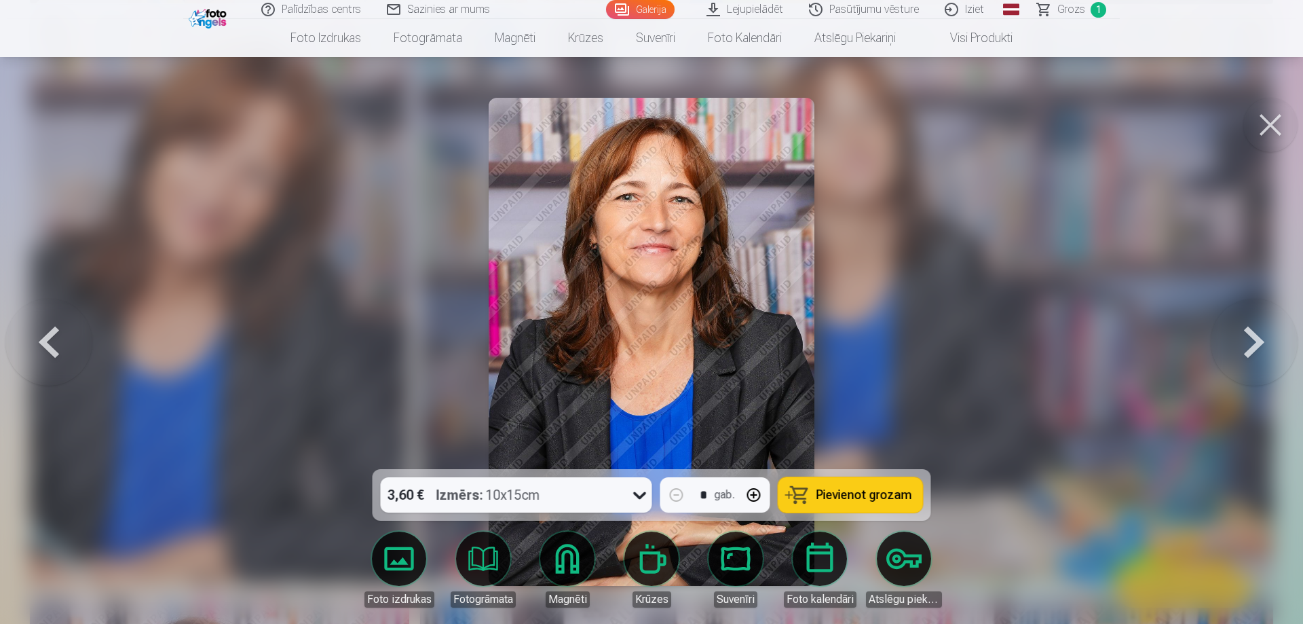
click at [1230, 329] on button at bounding box center [1254, 341] width 87 height 227
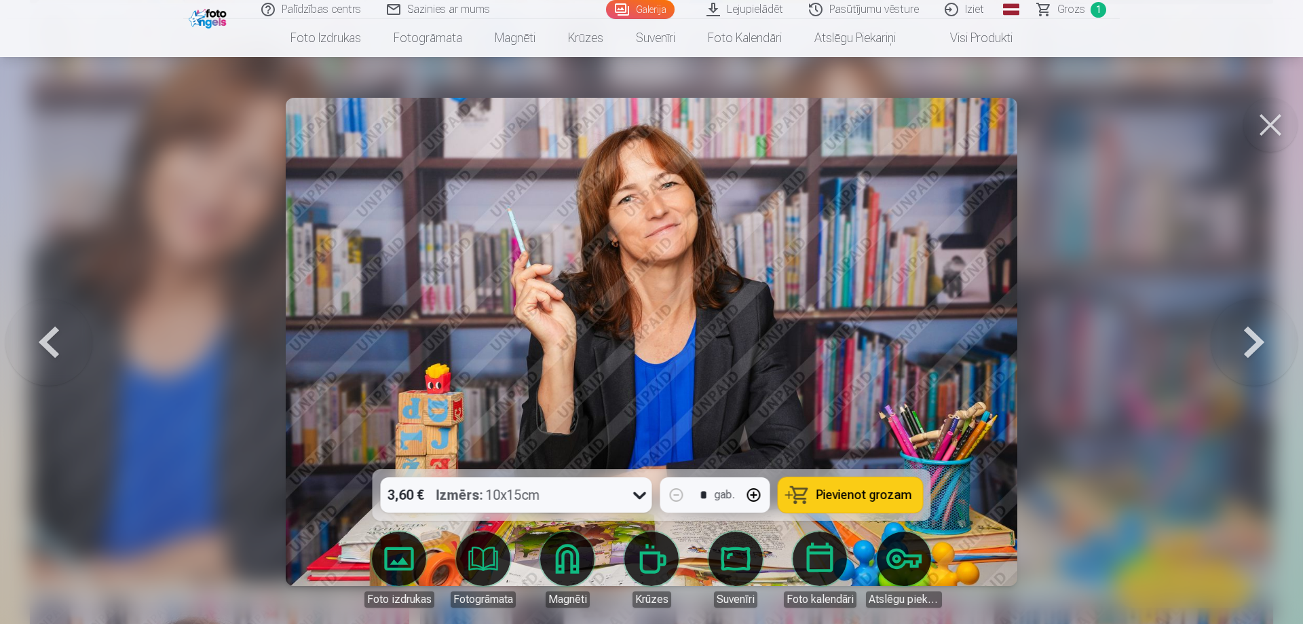
click at [1230, 329] on button at bounding box center [1254, 341] width 87 height 227
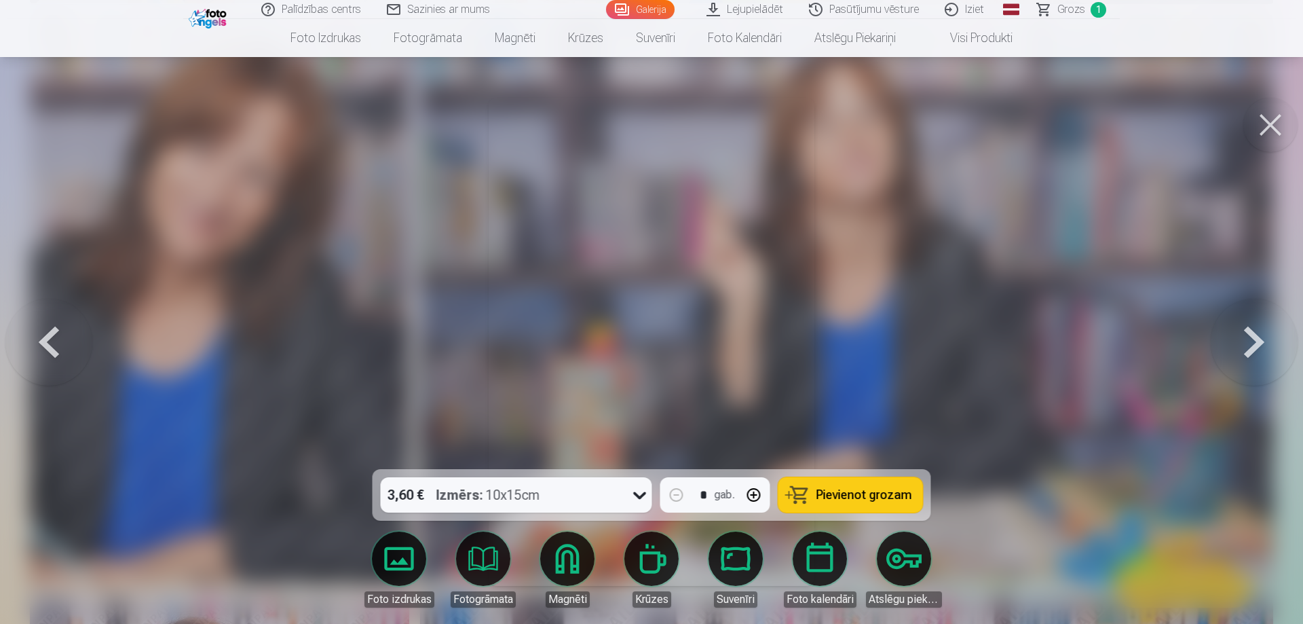
click at [1230, 329] on button at bounding box center [1254, 341] width 87 height 227
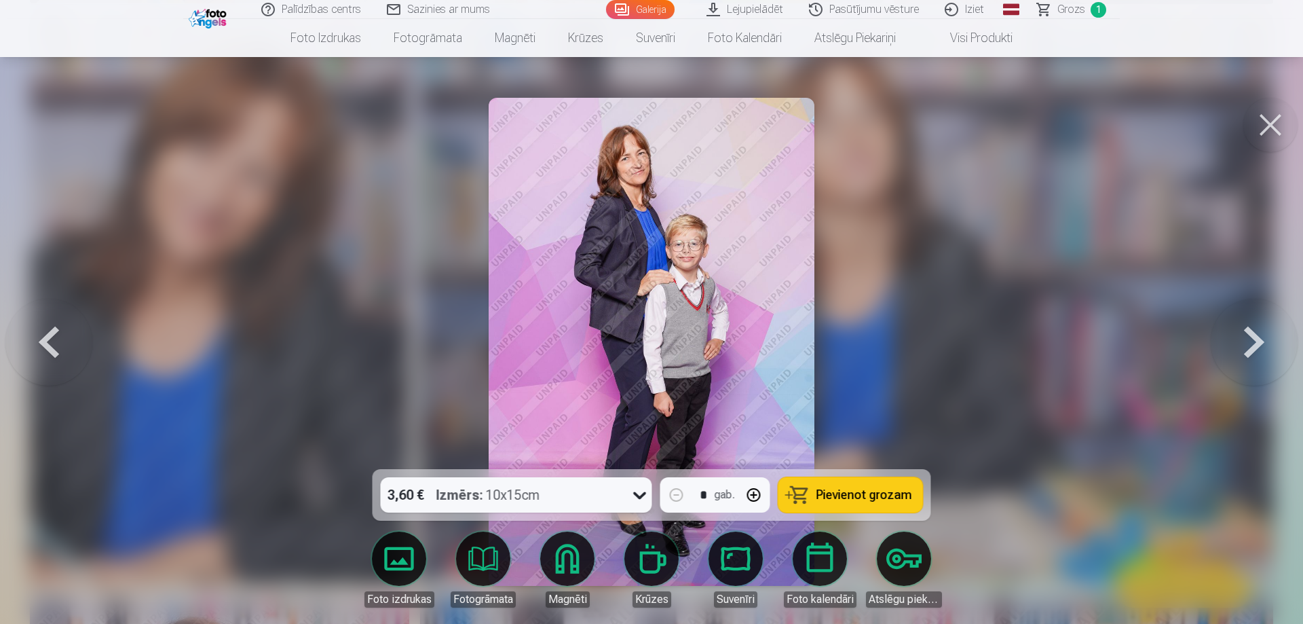
click at [1230, 329] on button at bounding box center [1254, 341] width 87 height 227
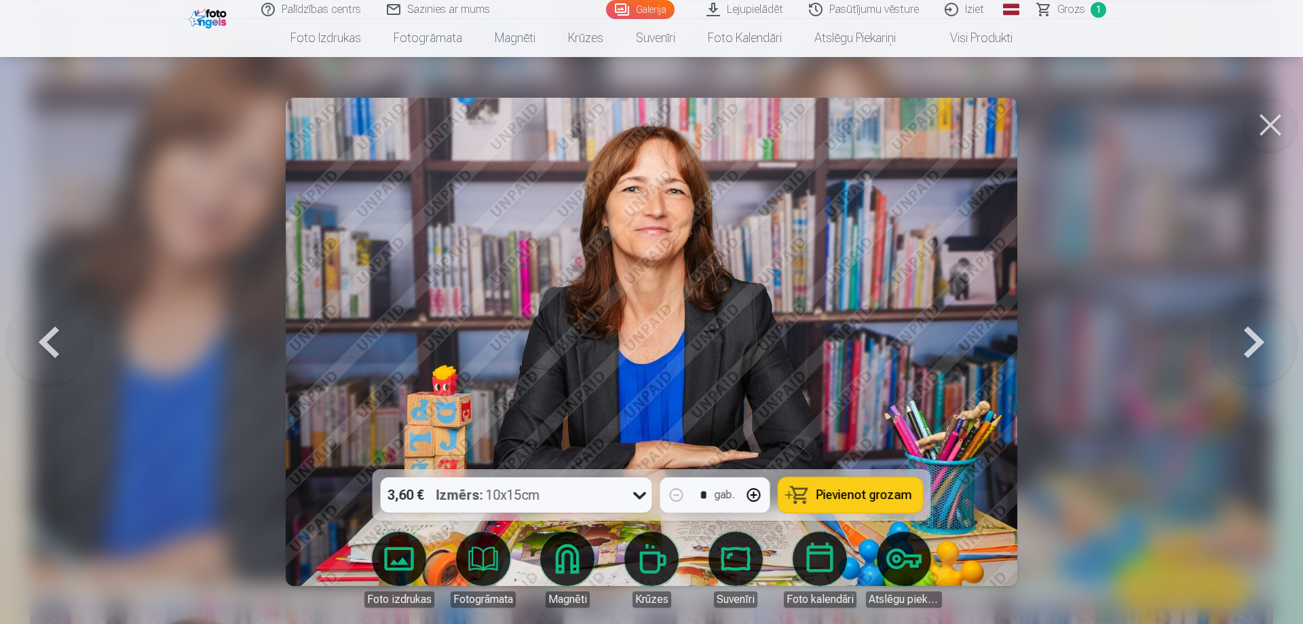
click at [1230, 329] on button at bounding box center [1254, 341] width 87 height 227
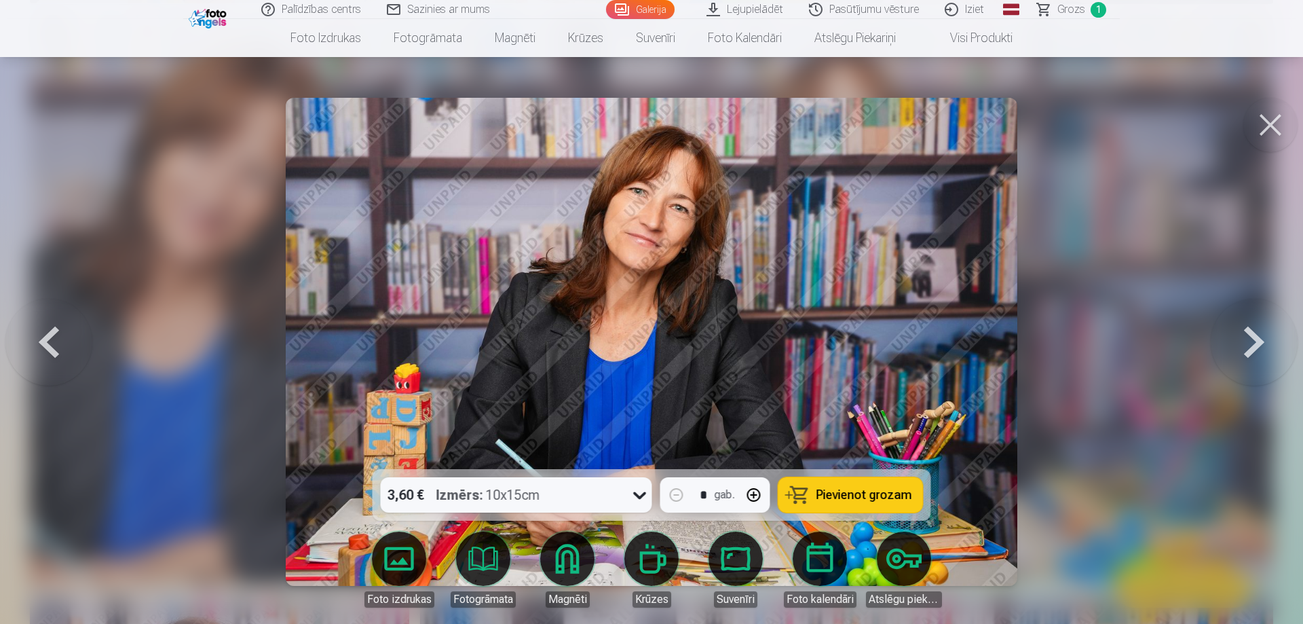
click at [1230, 329] on button at bounding box center [1254, 341] width 87 height 227
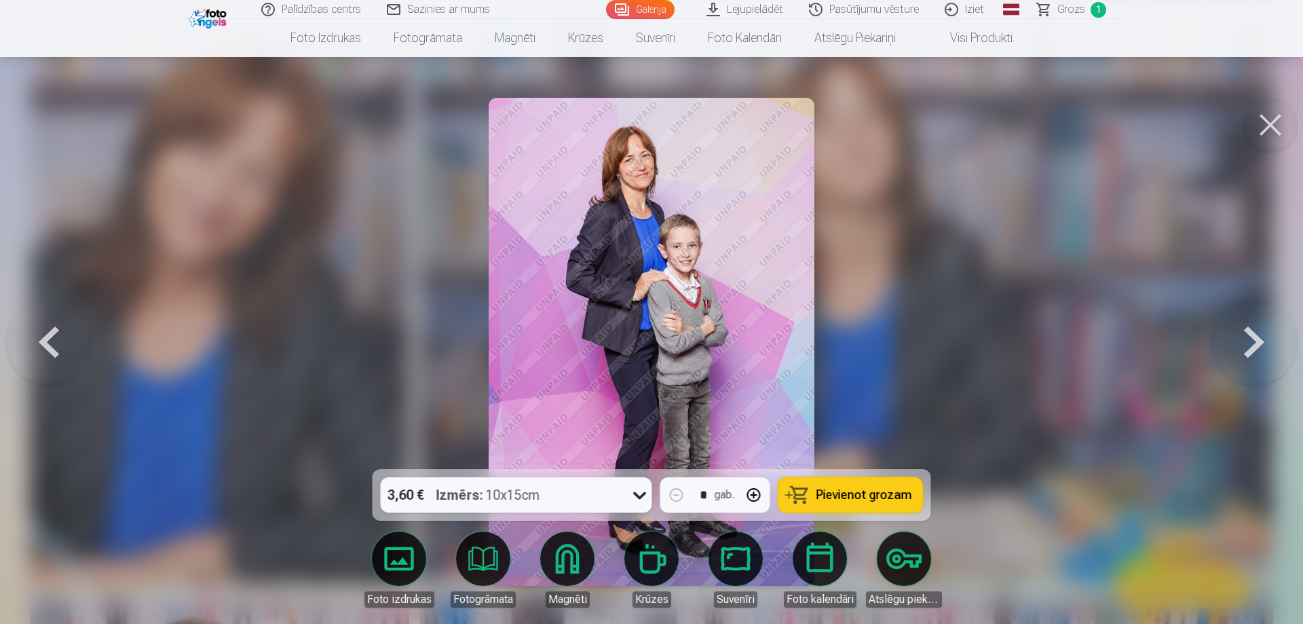
click at [1230, 329] on button at bounding box center [1254, 341] width 87 height 227
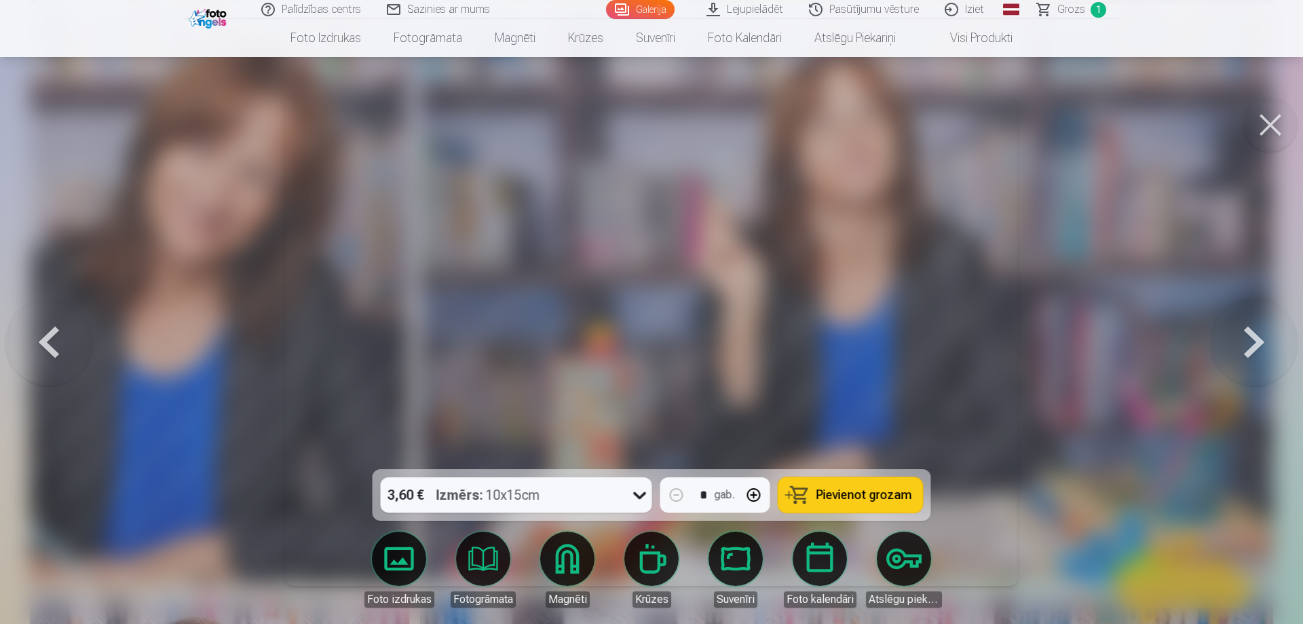
click at [1230, 329] on button at bounding box center [1254, 341] width 87 height 227
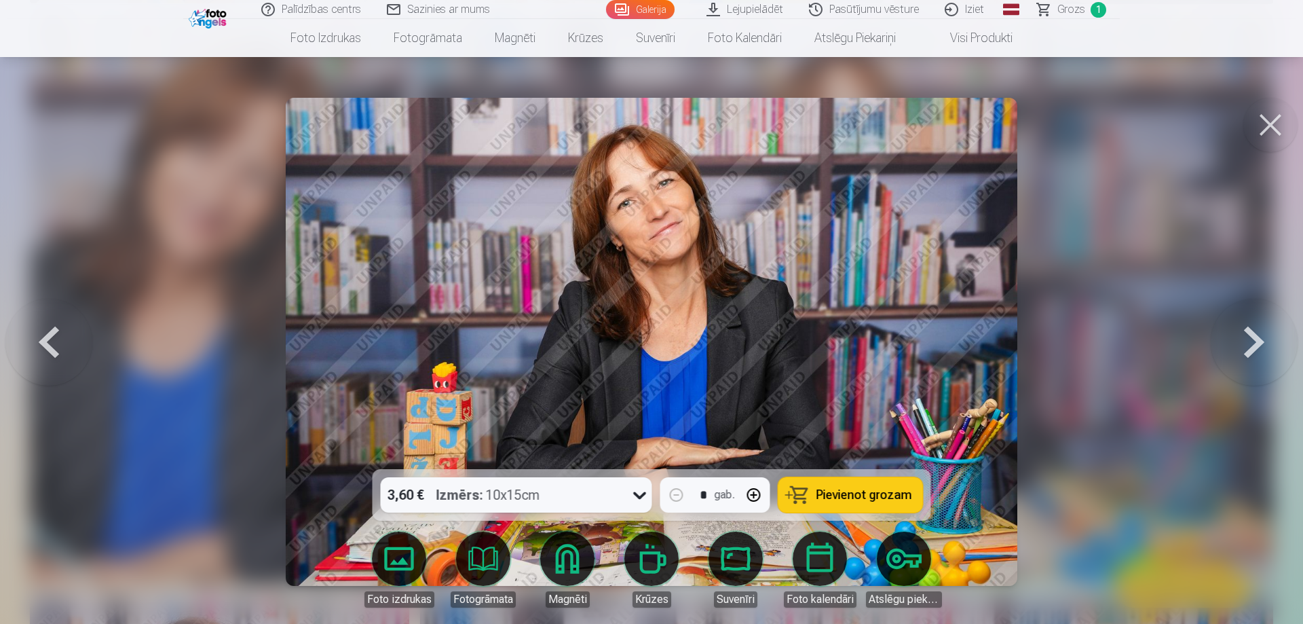
click at [1230, 329] on button at bounding box center [1254, 341] width 87 height 227
